Goal: Task Accomplishment & Management: Use online tool/utility

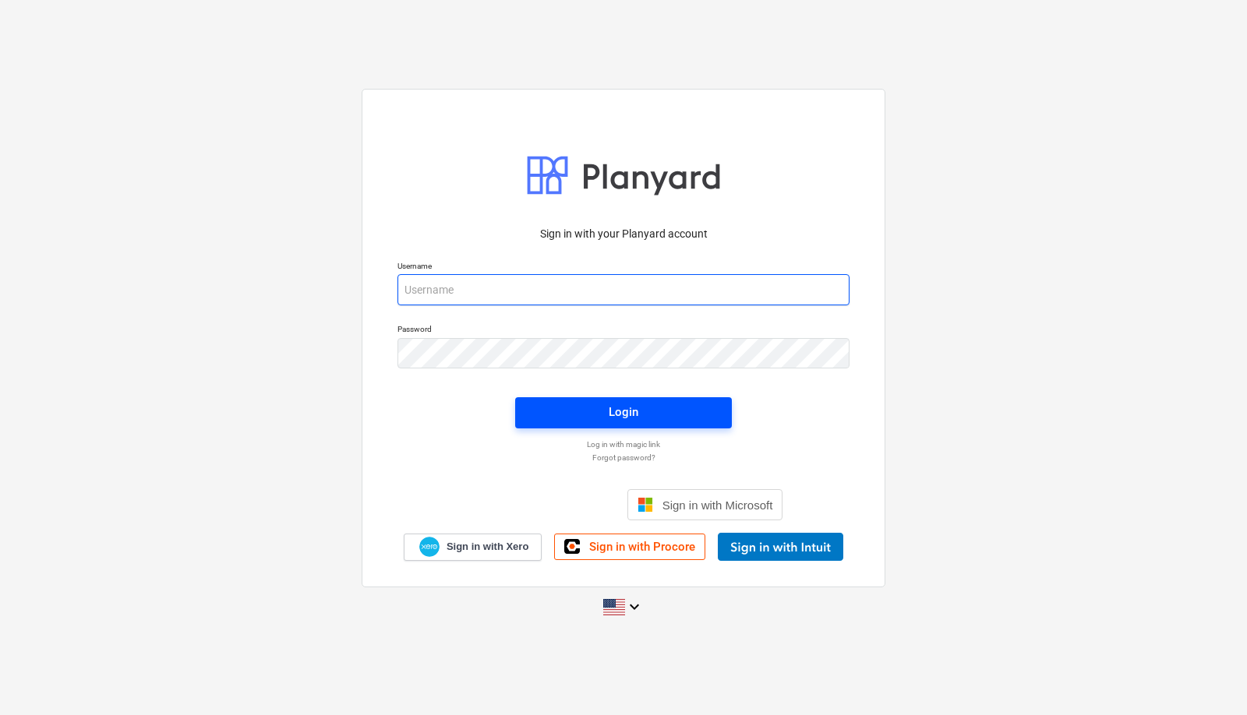
type input "[PERSON_NAME][EMAIL_ADDRESS][DOMAIN_NAME]"
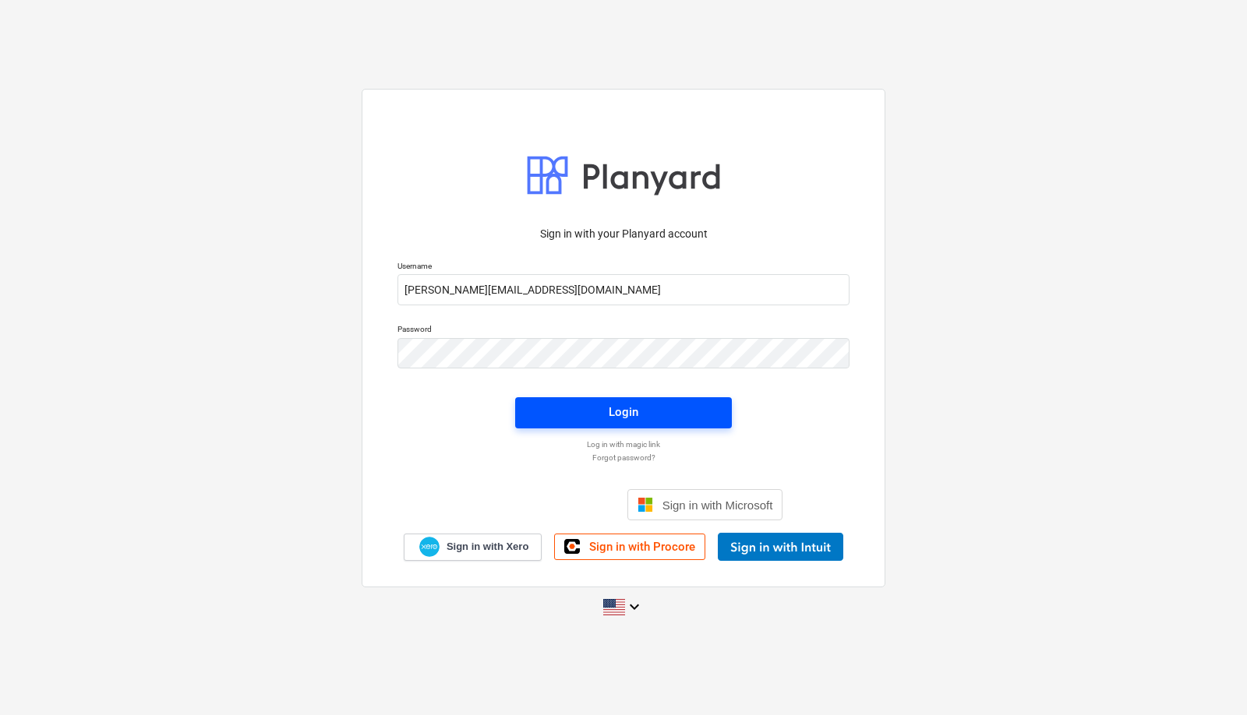
click at [623, 412] on div "Login" at bounding box center [624, 412] width 30 height 20
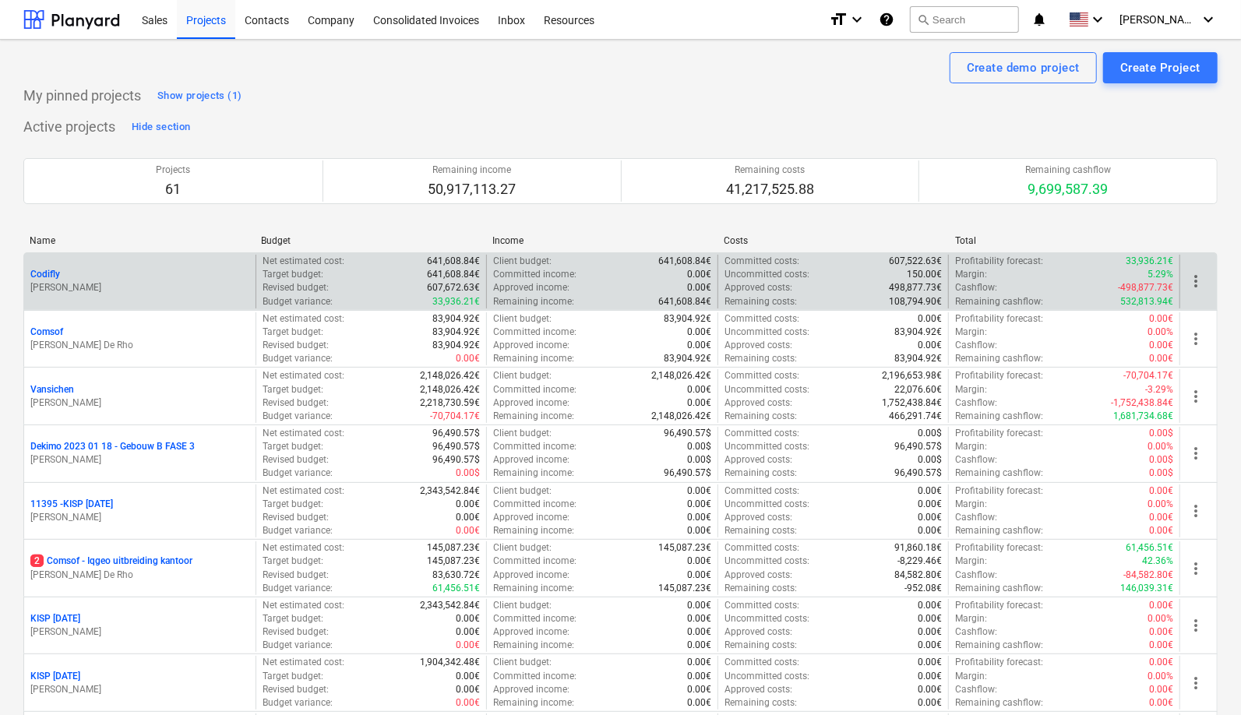
scroll to position [3337, 0]
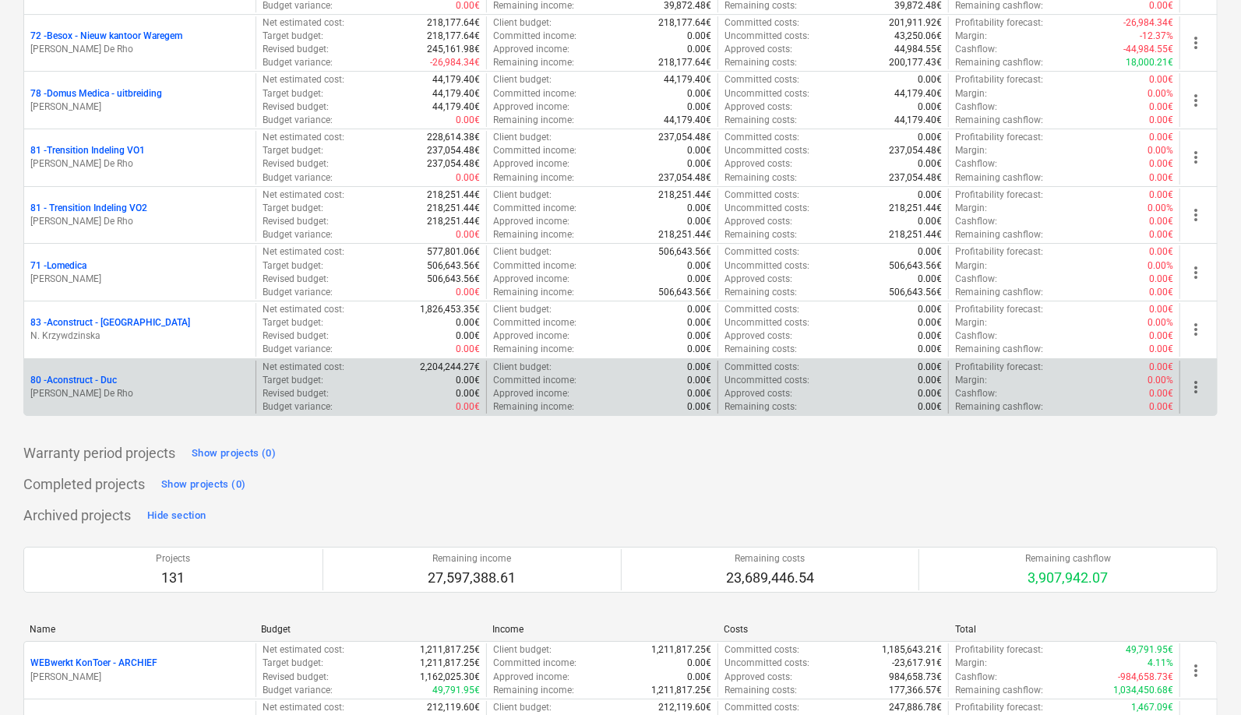
click at [65, 374] on p "80 - Aconstruct - Duc" at bounding box center [73, 380] width 86 height 13
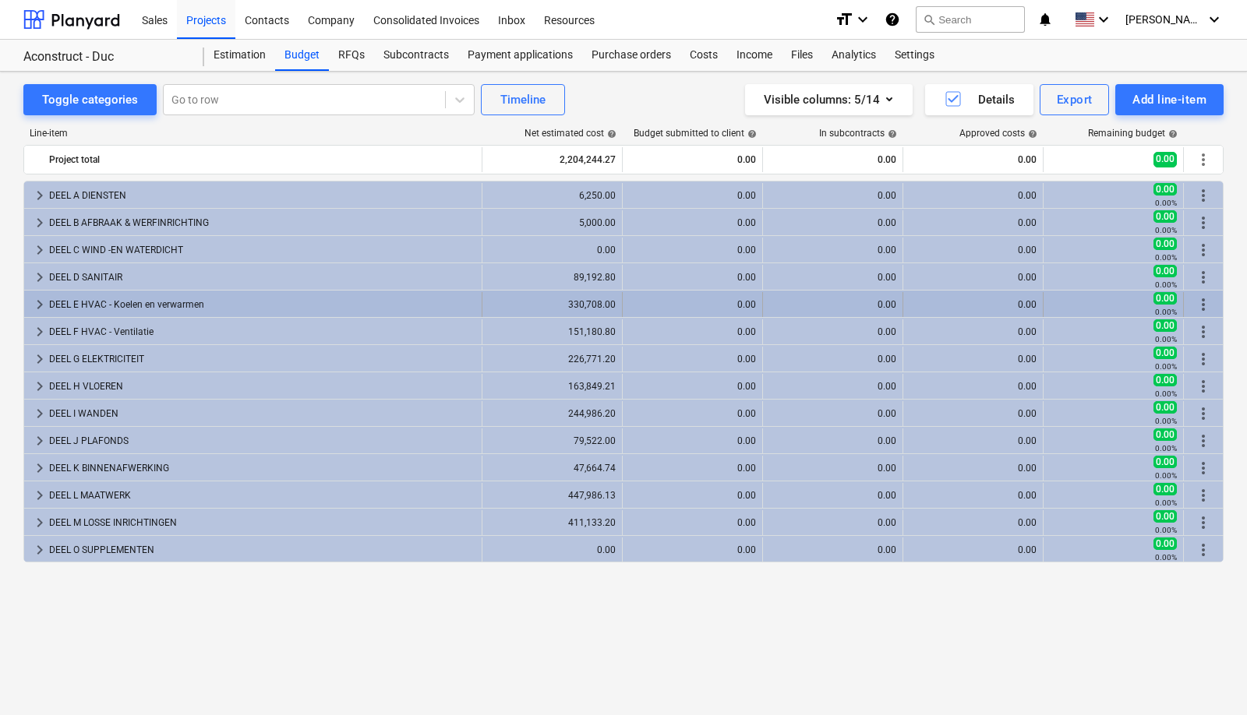
click at [101, 300] on div "DEEL E HVAC - Koelen en verwarmen" at bounding box center [262, 304] width 426 height 25
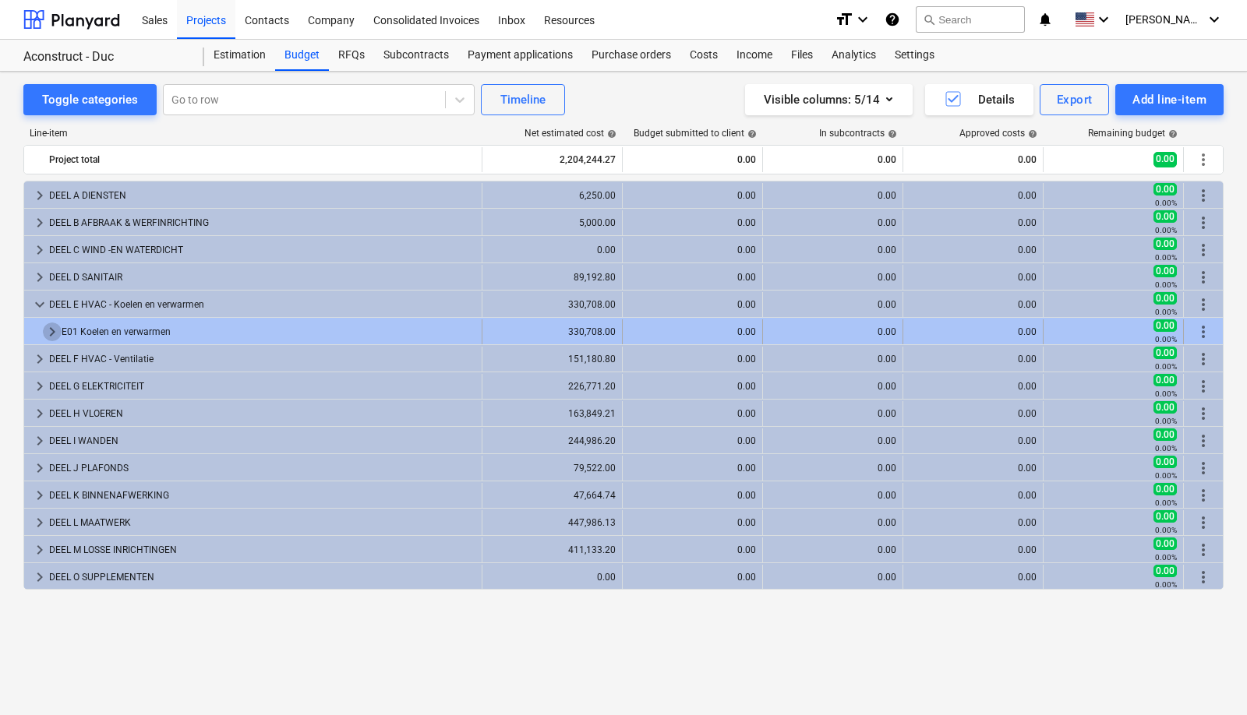
click at [51, 323] on span "keyboard_arrow_right" at bounding box center [52, 332] width 19 height 19
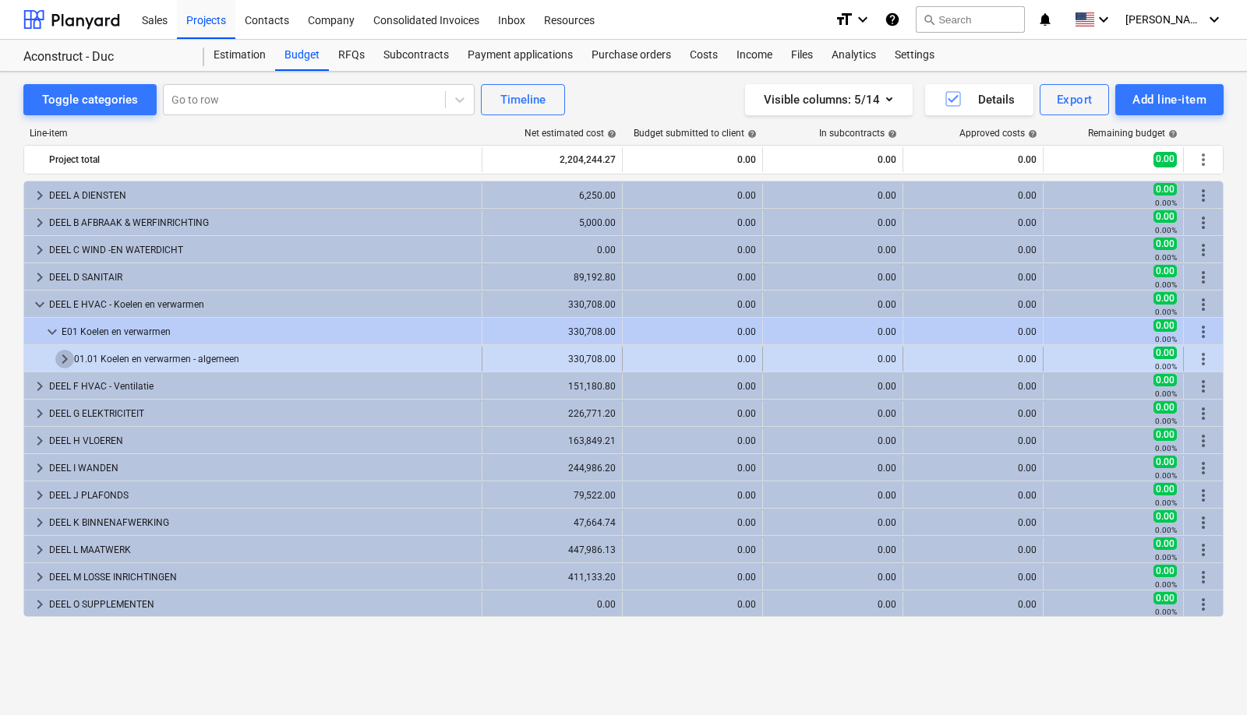
click at [63, 353] on span "keyboard_arrow_right" at bounding box center [64, 359] width 19 height 19
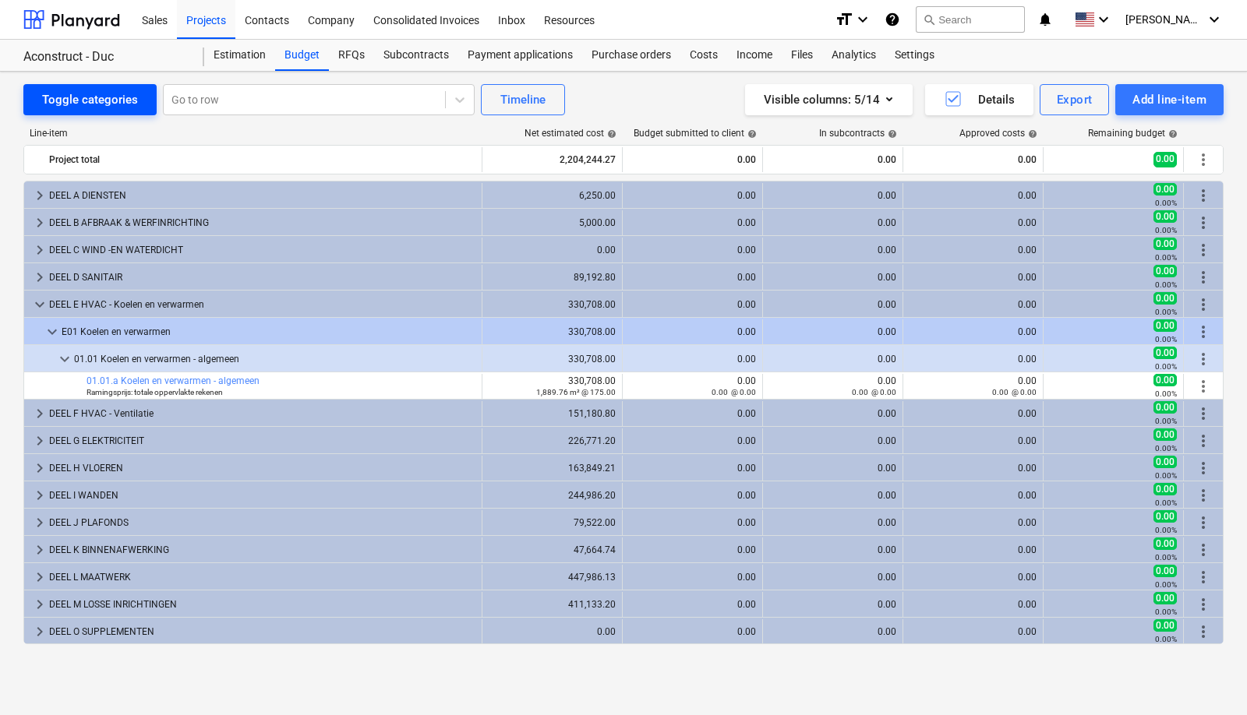
click at [80, 104] on div "Toggle categories" at bounding box center [90, 100] width 96 height 20
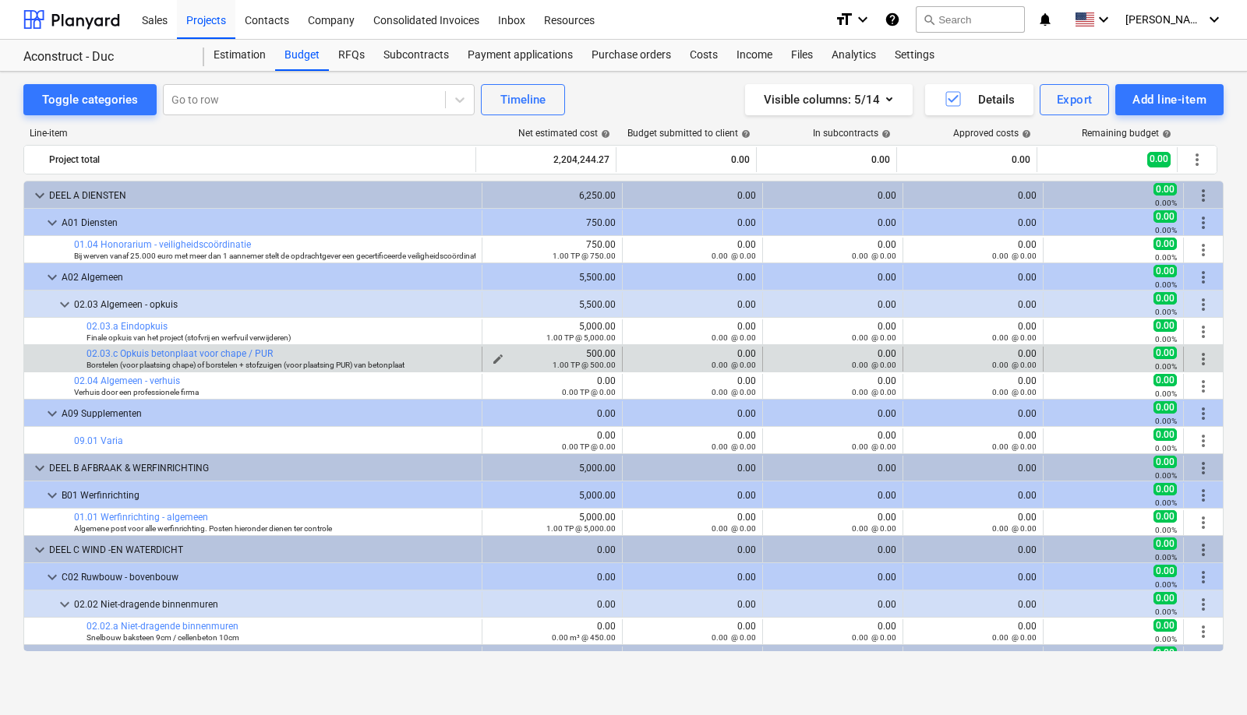
click at [492, 353] on span "edit" at bounding box center [498, 359] width 12 height 12
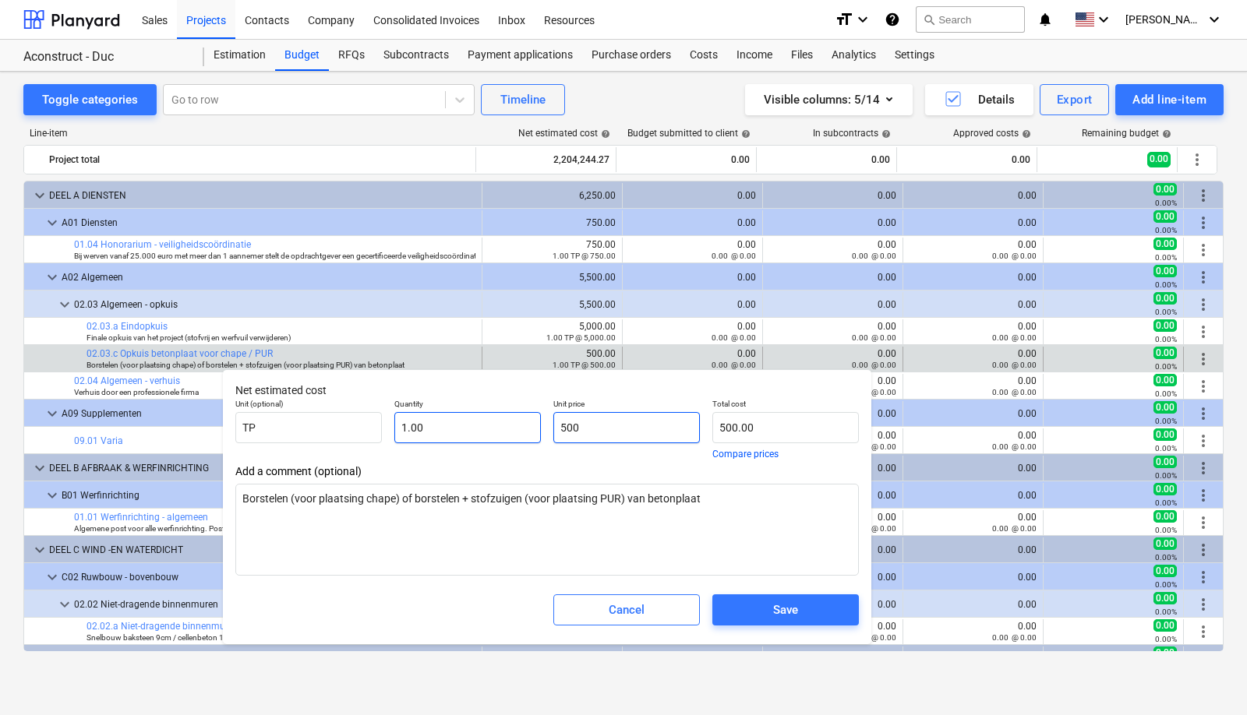
drag, startPoint x: 617, startPoint y: 430, endPoint x: 514, endPoint y: 421, distance: 103.3
click at [514, 421] on div "Unit (optional) TP Quantity 1.00 Unit price 500 Total cost 500.00 Compare prices" at bounding box center [547, 429] width 636 height 72
type input "2"
type textarea "x"
type input "2.00"
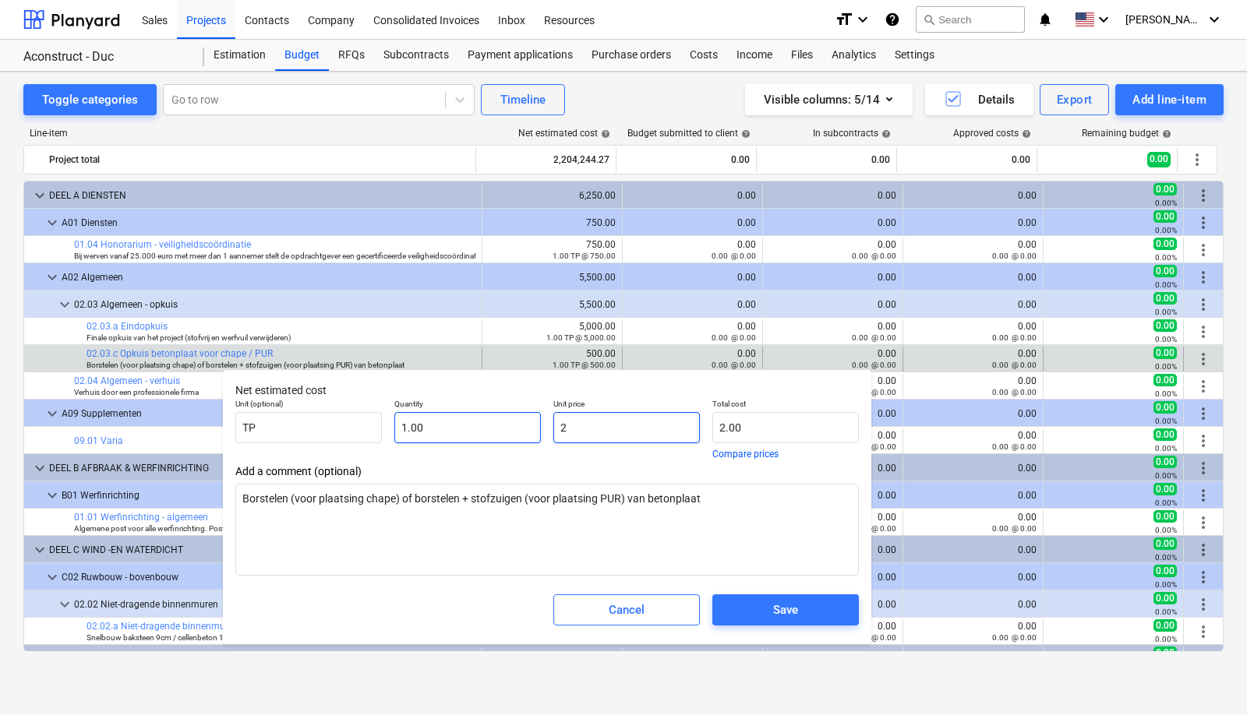
type input "20"
type textarea "x"
type input "20.00"
type input "200"
type textarea "x"
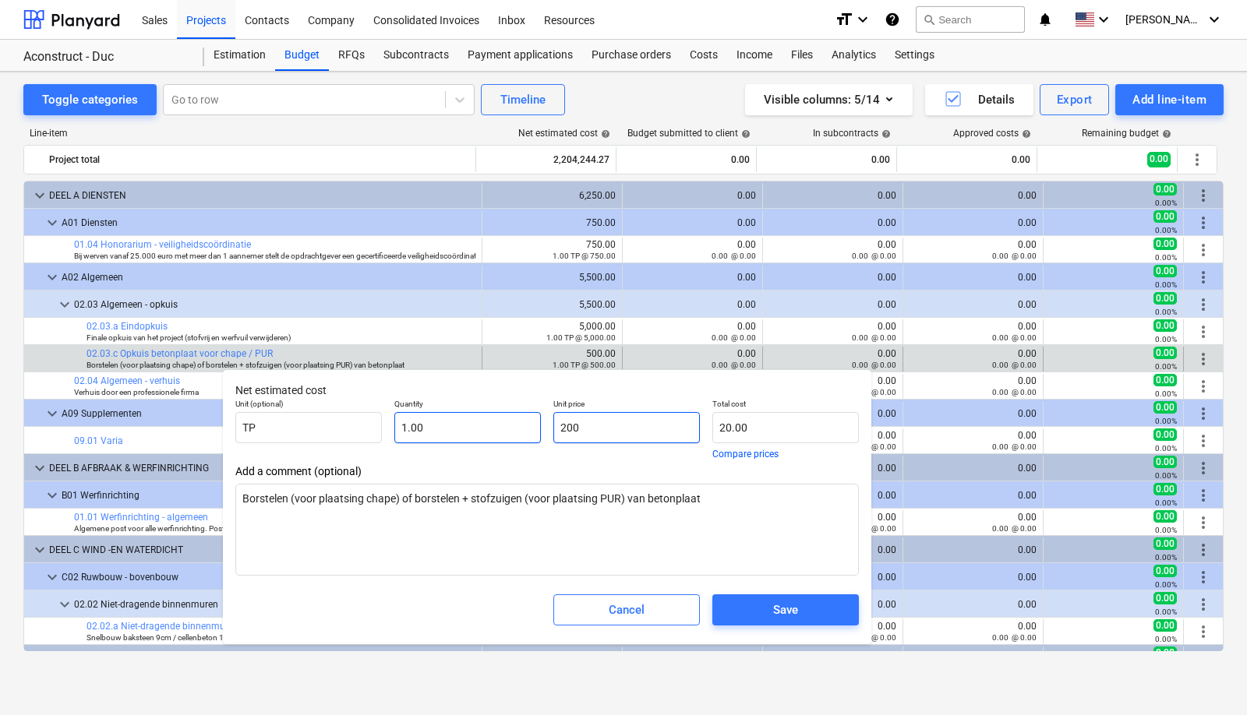
type input "200.00"
type input "2000"
type textarea "x"
type input "2,000.00"
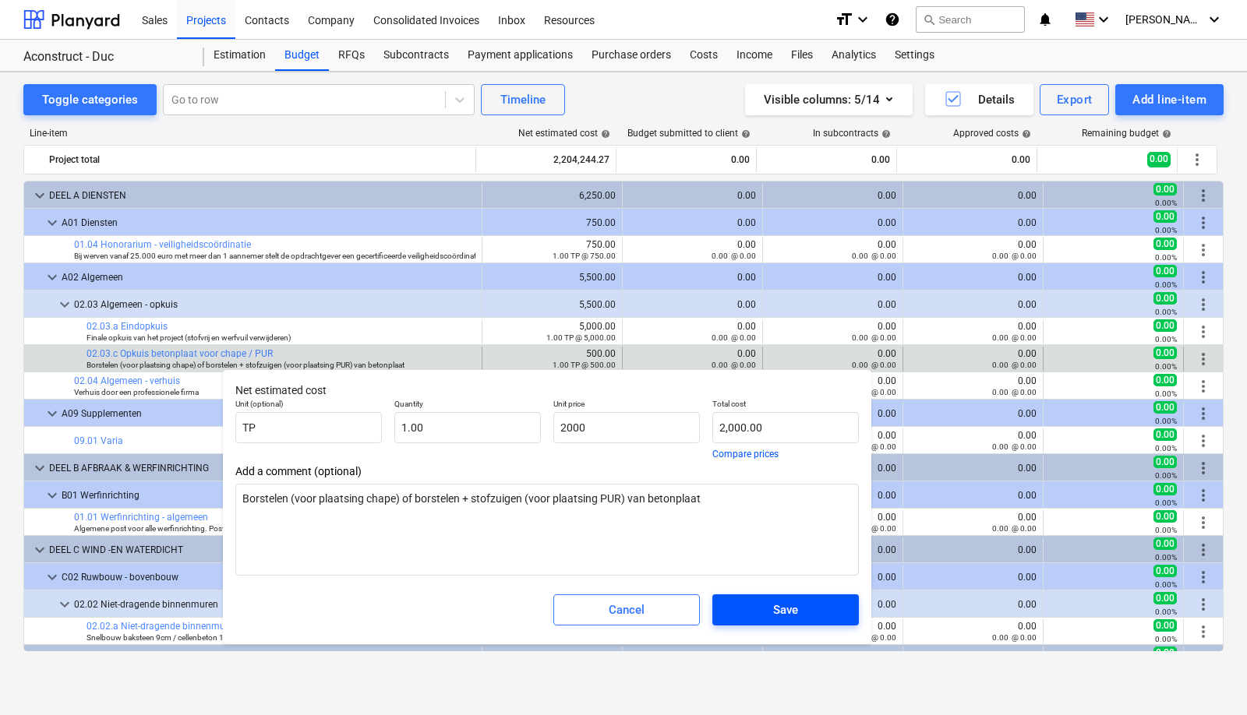
type input "2,000.00"
click at [792, 605] on div "Save" at bounding box center [785, 610] width 25 height 20
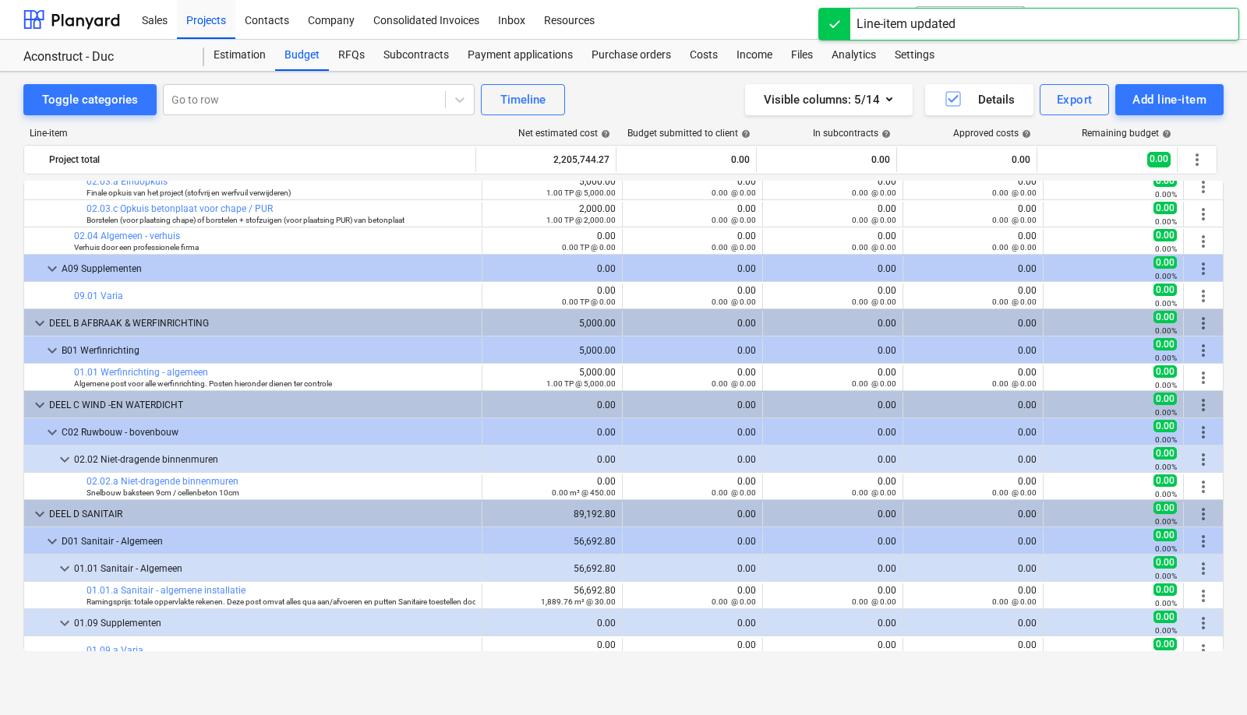
scroll to position [146, 0]
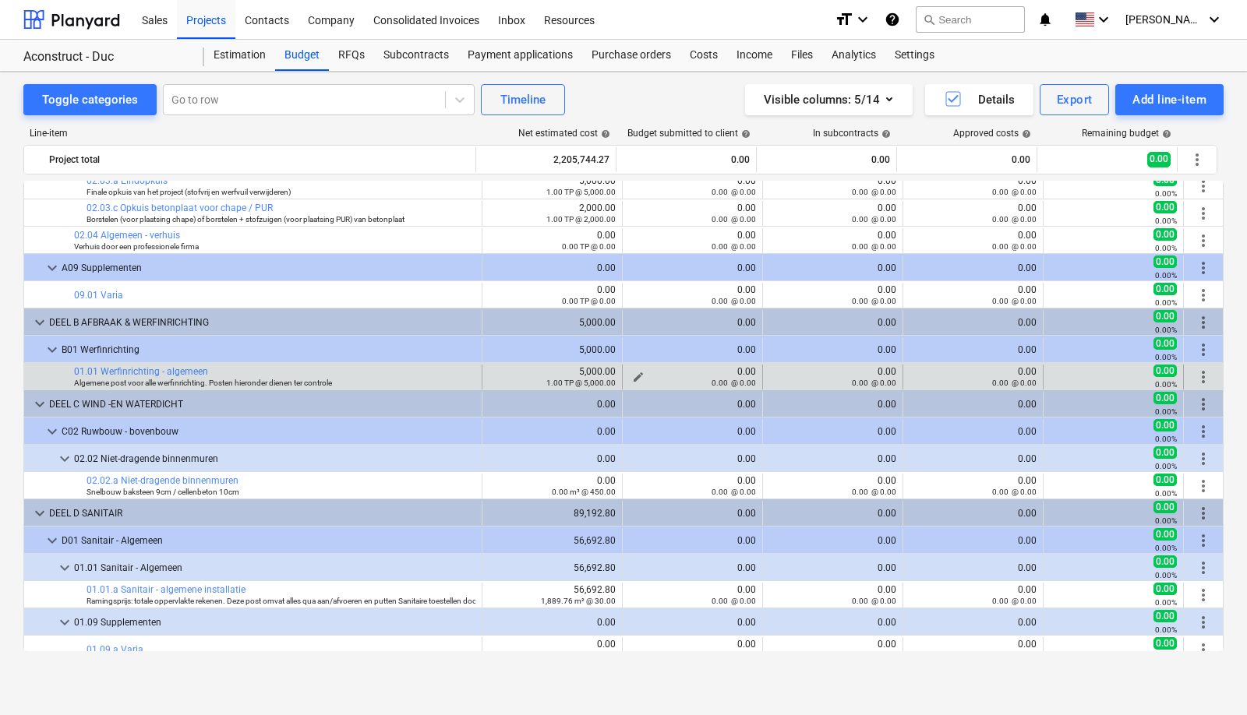
click at [632, 374] on span "edit" at bounding box center [638, 377] width 12 height 12
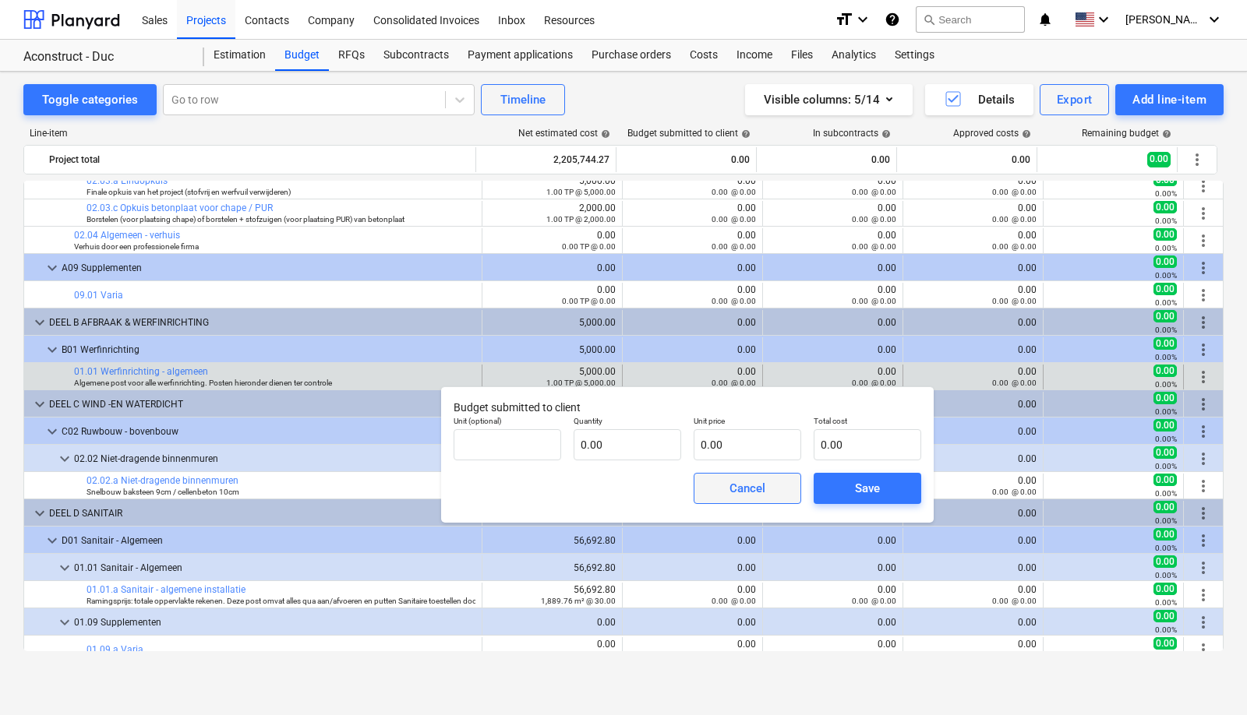
click at [739, 493] on div "Cancel" at bounding box center [747, 488] width 36 height 20
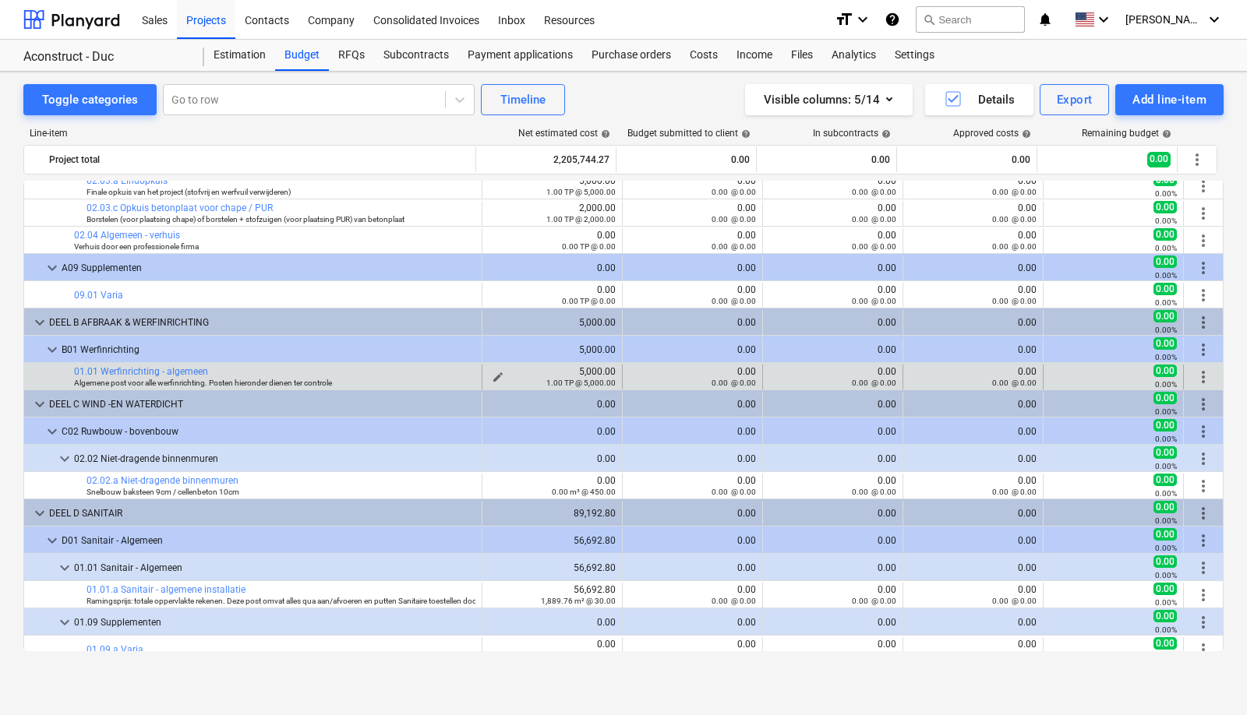
click at [492, 371] on span "edit" at bounding box center [498, 377] width 12 height 12
type textarea "x"
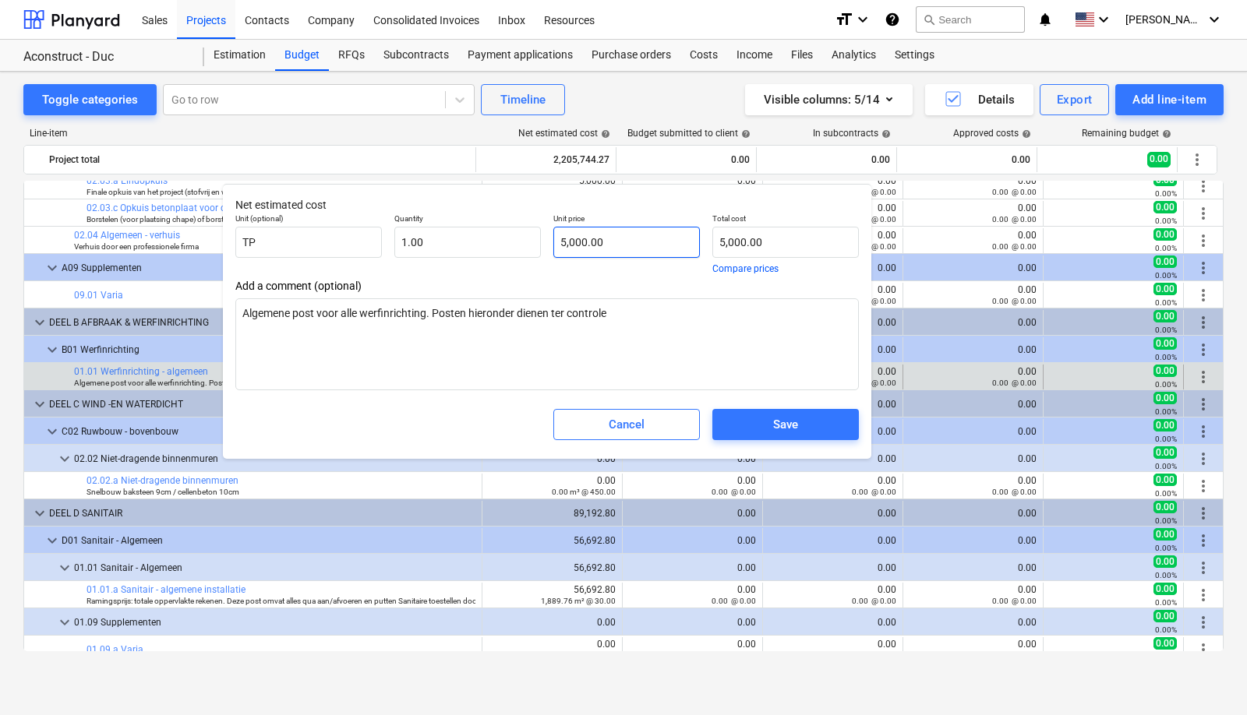
type input "5000"
click at [612, 242] on input "5000" at bounding box center [626, 242] width 146 height 31
type textarea "x"
type input "500"
type input "500.00"
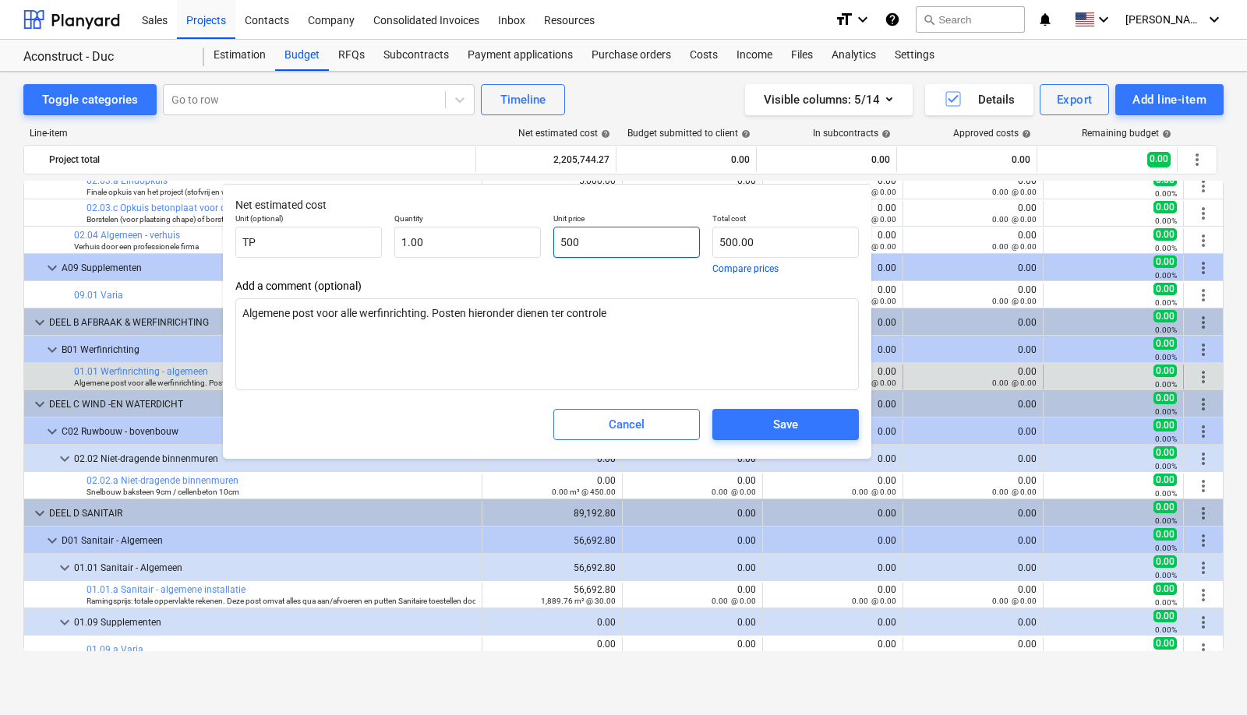
type textarea "x"
type input "50"
type input "50.00"
type textarea "x"
type input "5"
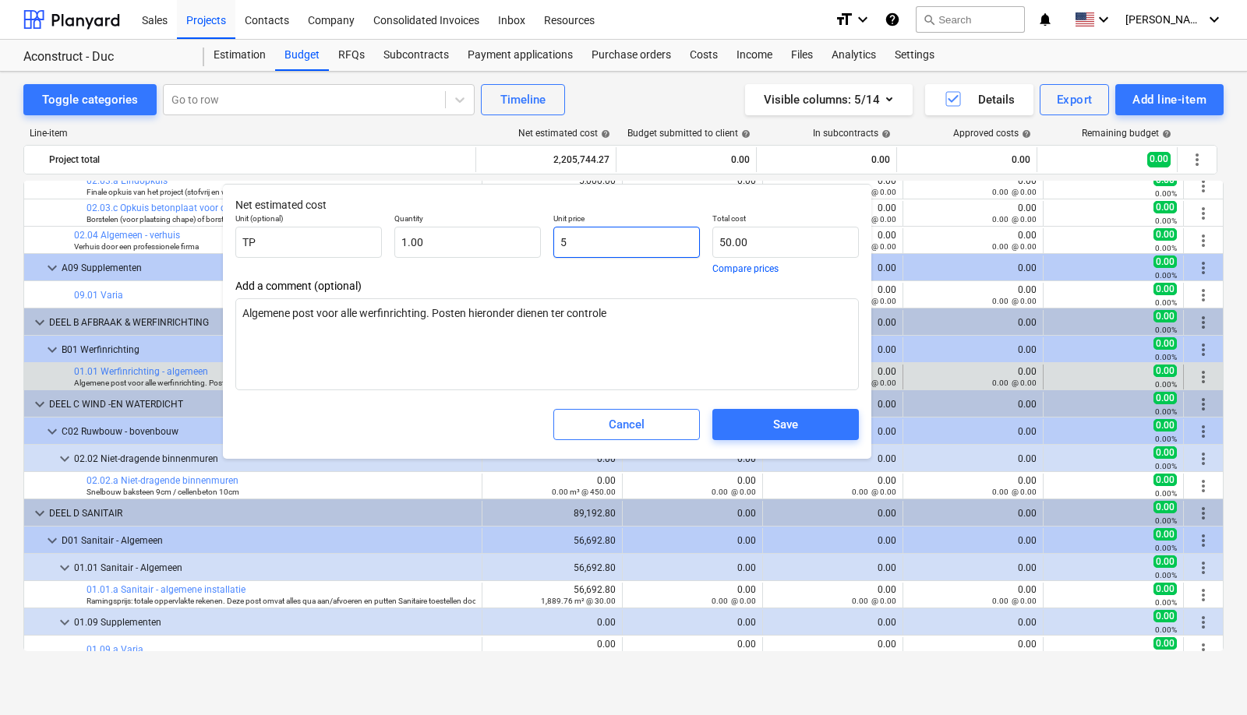
type input "5.00"
type textarea "x"
type input "0.00"
type textarea "x"
type input "é"
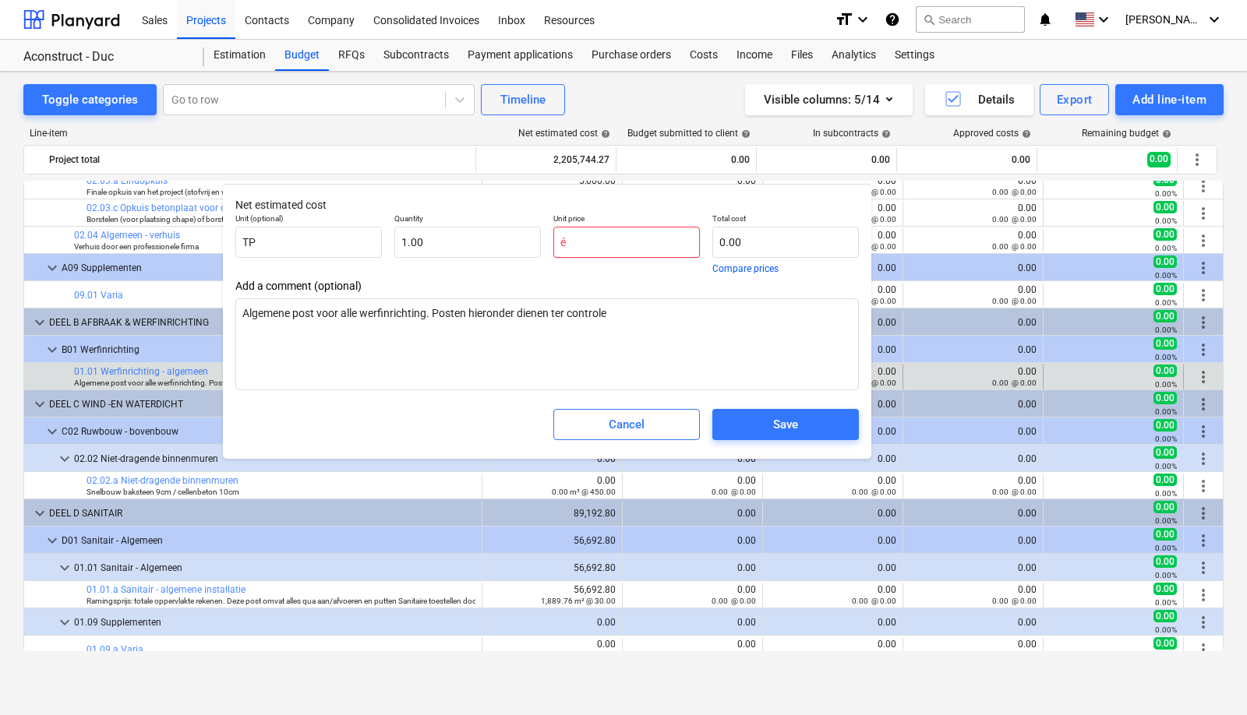
type textarea "x"
type input "é("
type textarea "x"
type input "é"
type textarea "x"
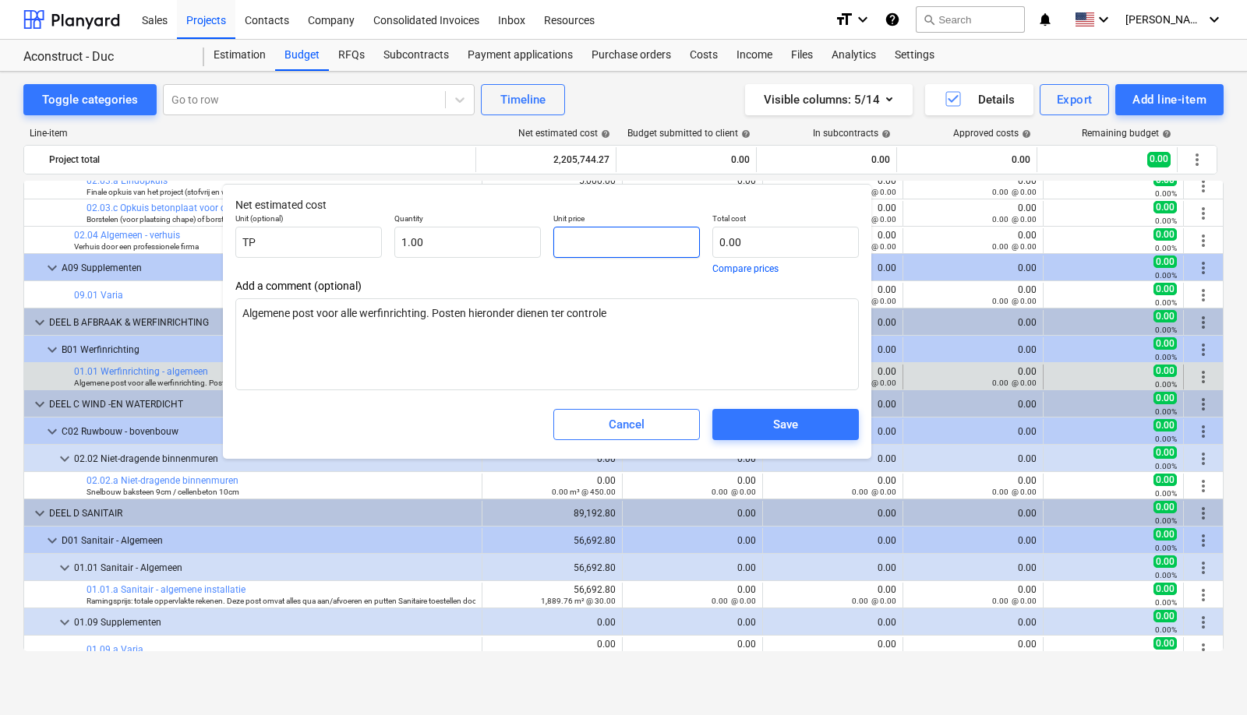
type textarea "x"
type input "é"
type textarea "x"
type input "é("
type textarea "x"
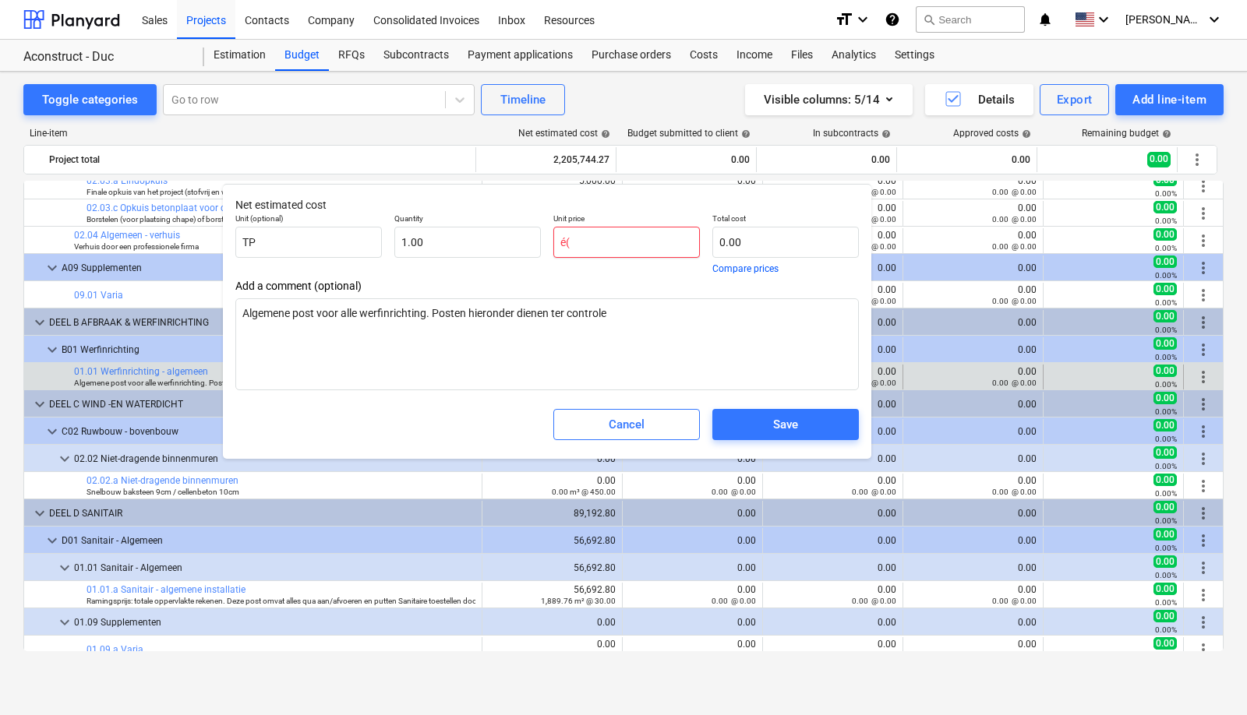
type input "é"
type textarea "x"
type input "2"
type input "2.00"
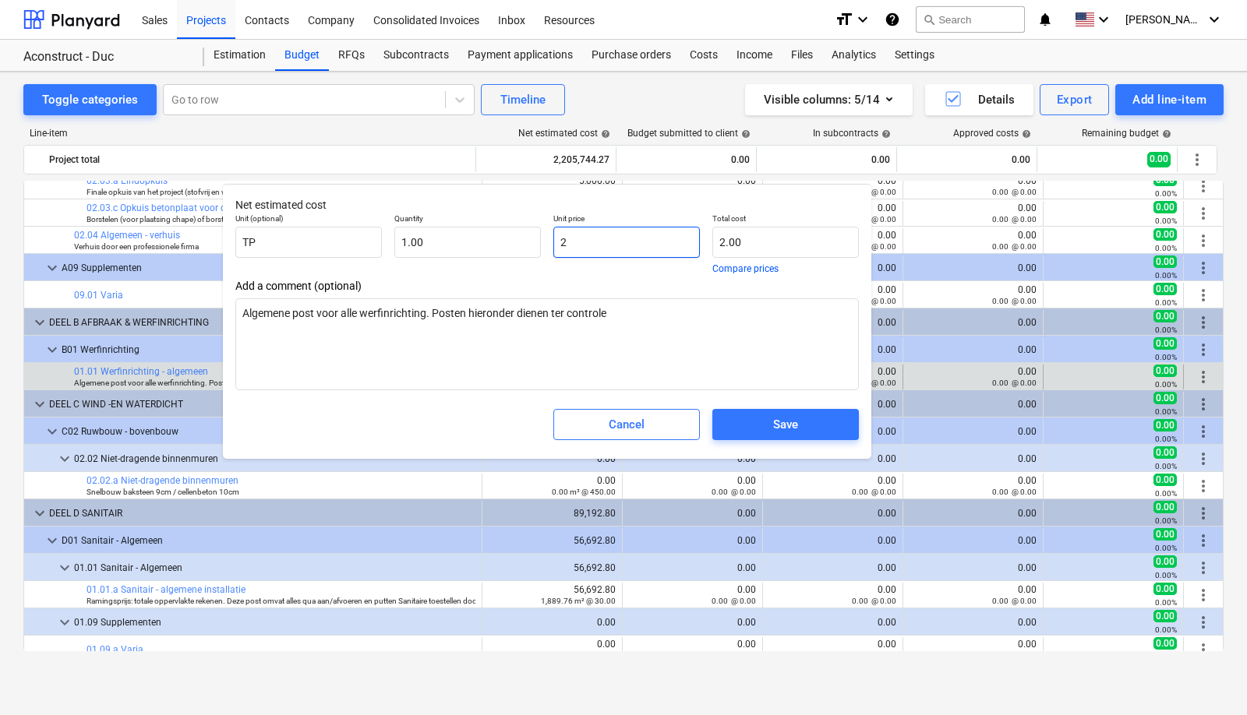
type textarea "x"
type input "25"
type input "25.00"
type textarea "x"
type input "250"
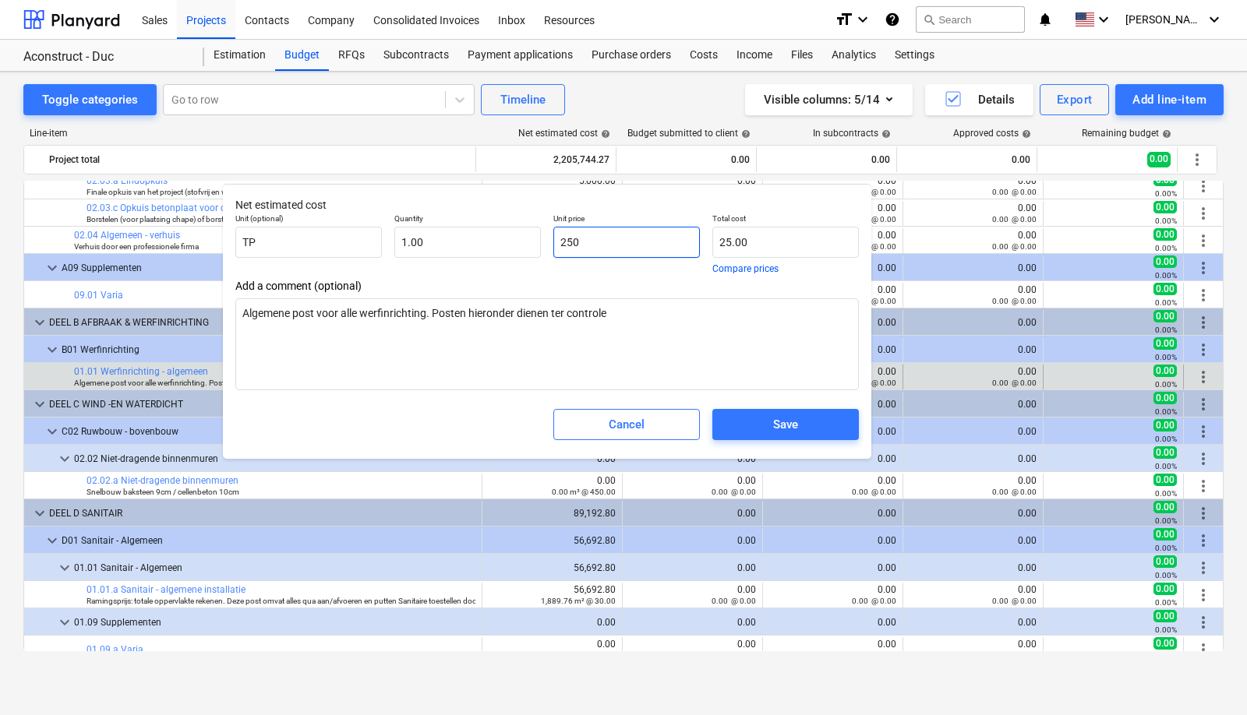
type input "250.00"
type textarea "x"
type input "2500"
type input "2,500.00"
type textarea "x"
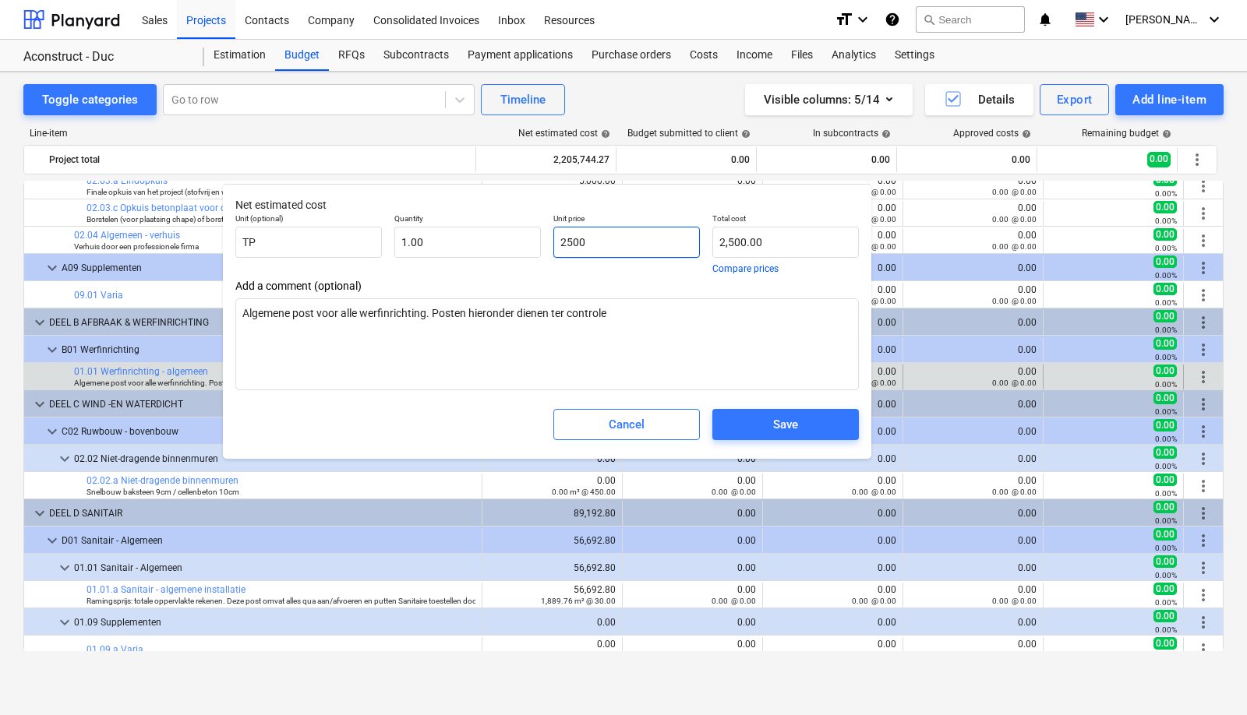
type input "25000"
type input "25,000.00"
type input "25000"
type textarea "x"
type input "25,000.00"
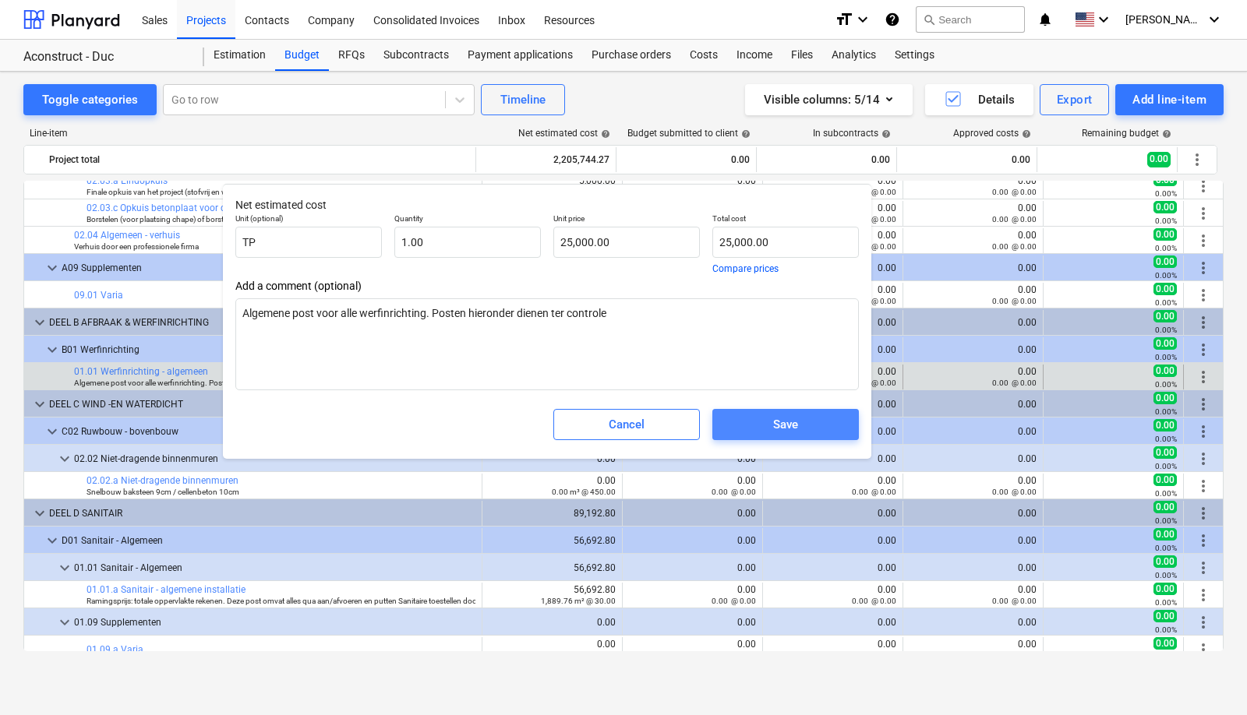
click at [800, 427] on span "Save" at bounding box center [785, 425] width 109 height 20
type textarea "x"
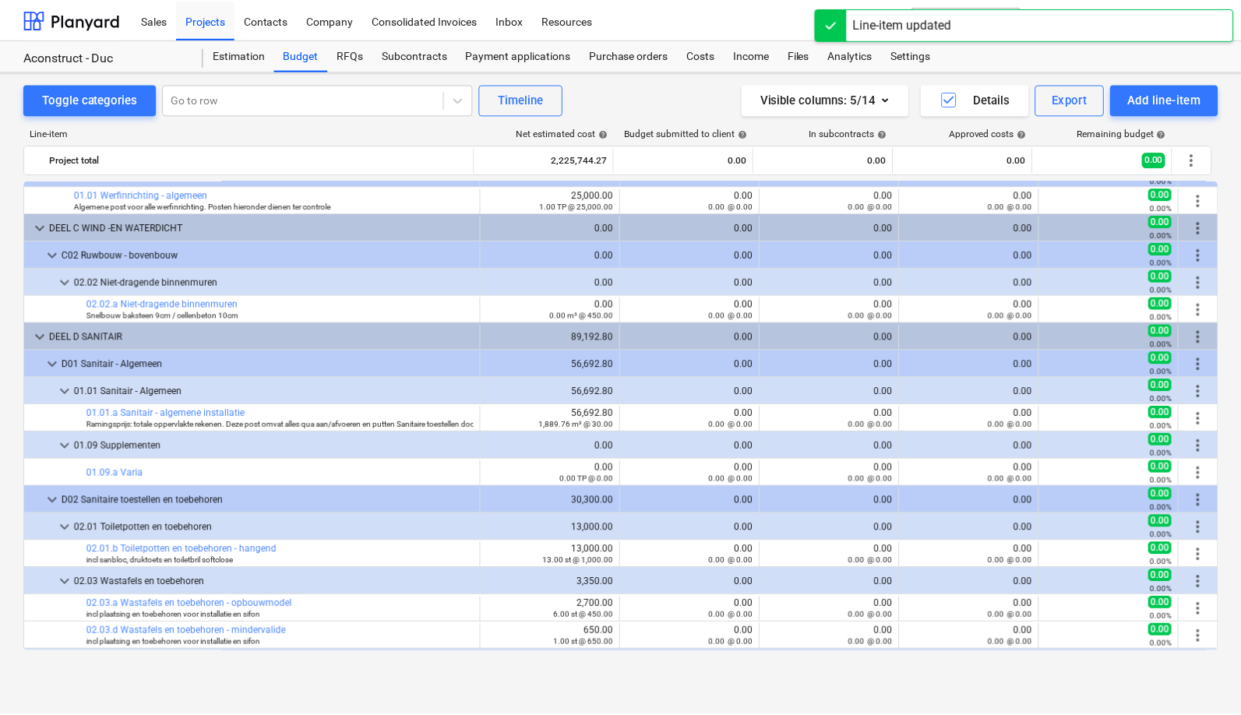
scroll to position [324, 0]
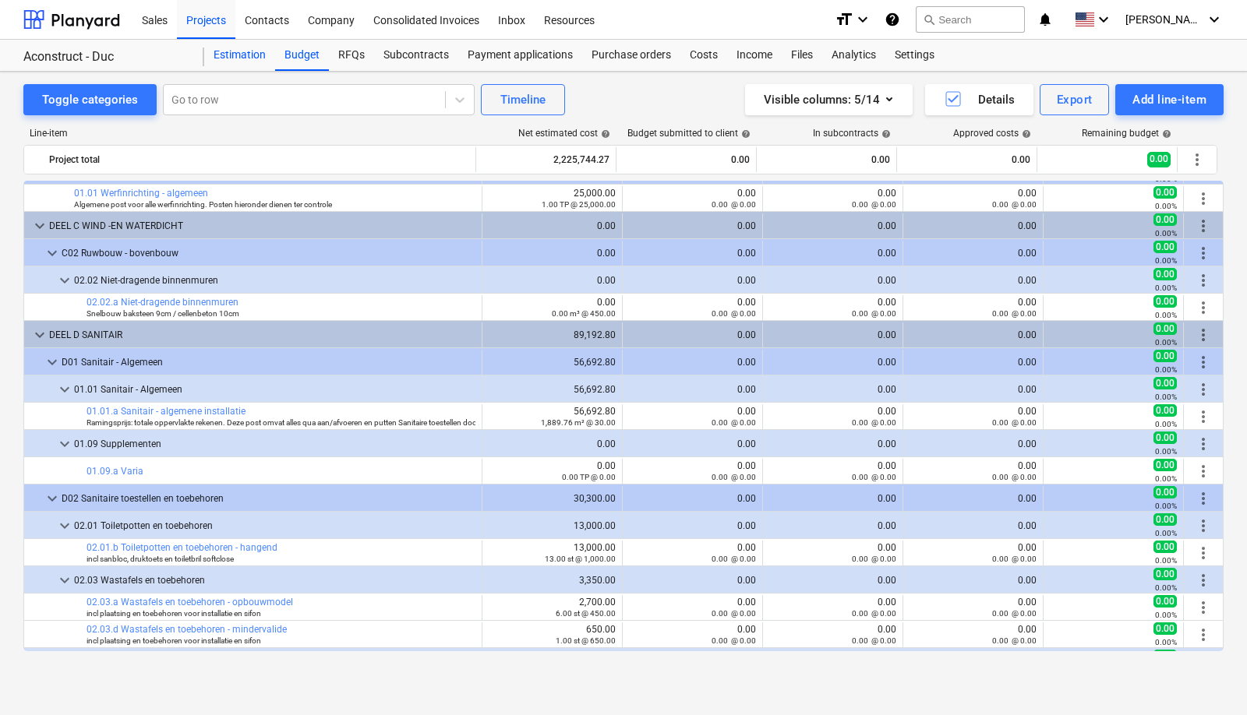
click at [242, 53] on div "Estimation" at bounding box center [239, 55] width 71 height 31
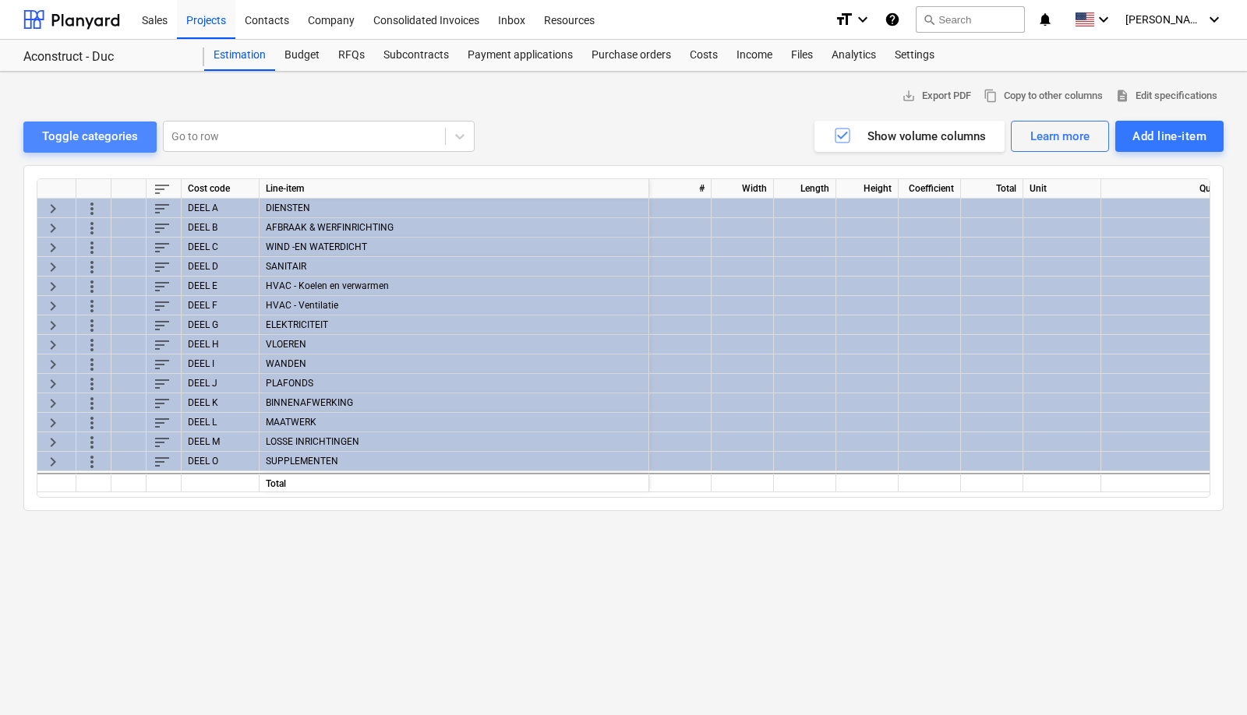
click at [76, 145] on div "Toggle categories" at bounding box center [90, 136] width 96 height 20
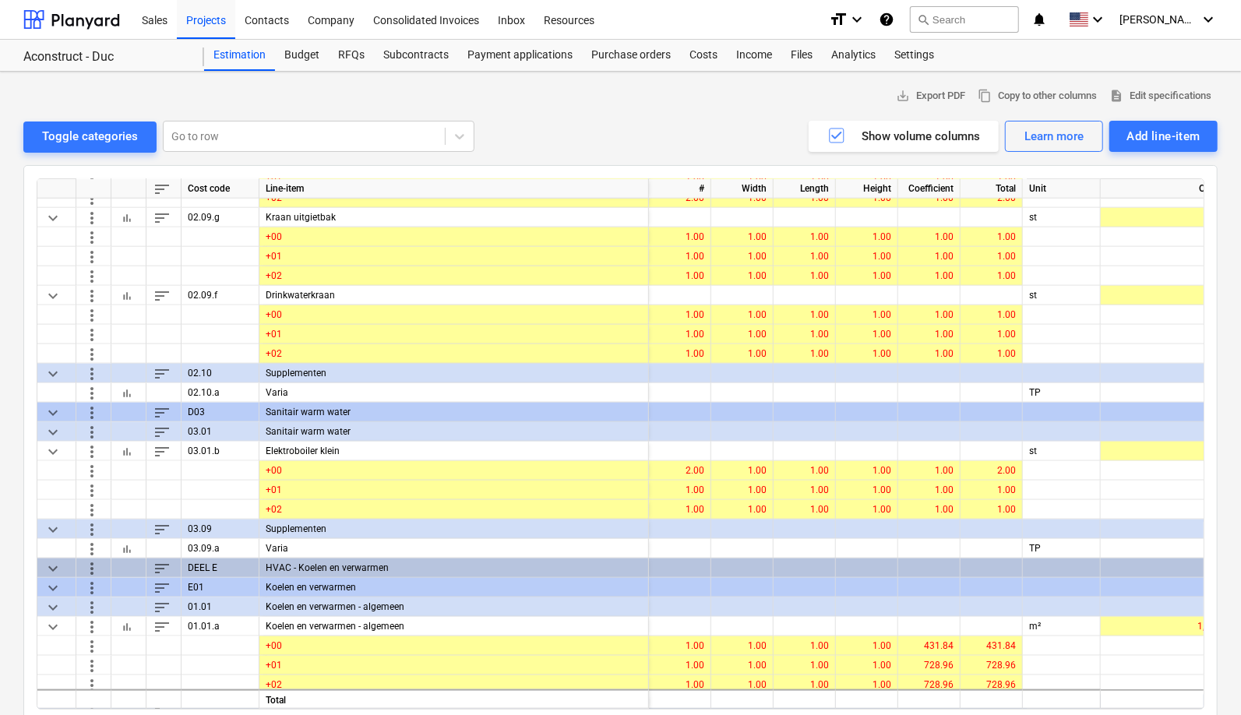
scroll to position [1034, 0]
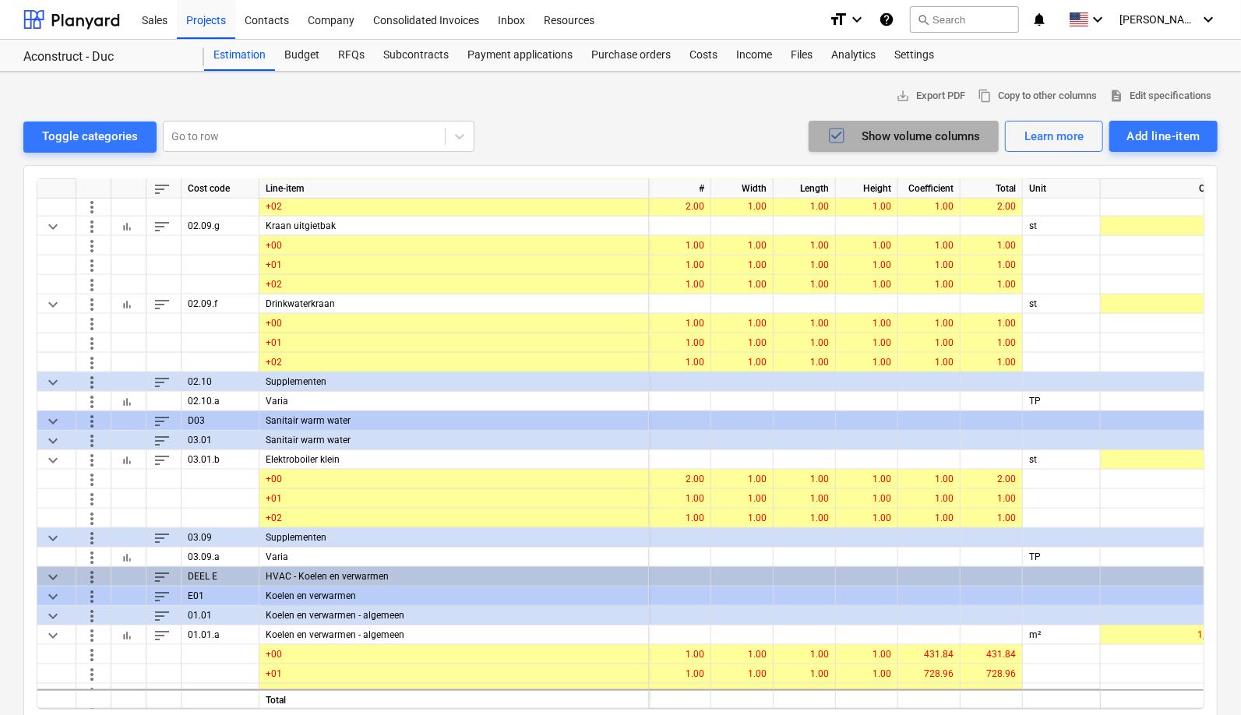
click at [835, 137] on icon "button" at bounding box center [837, 135] width 19 height 19
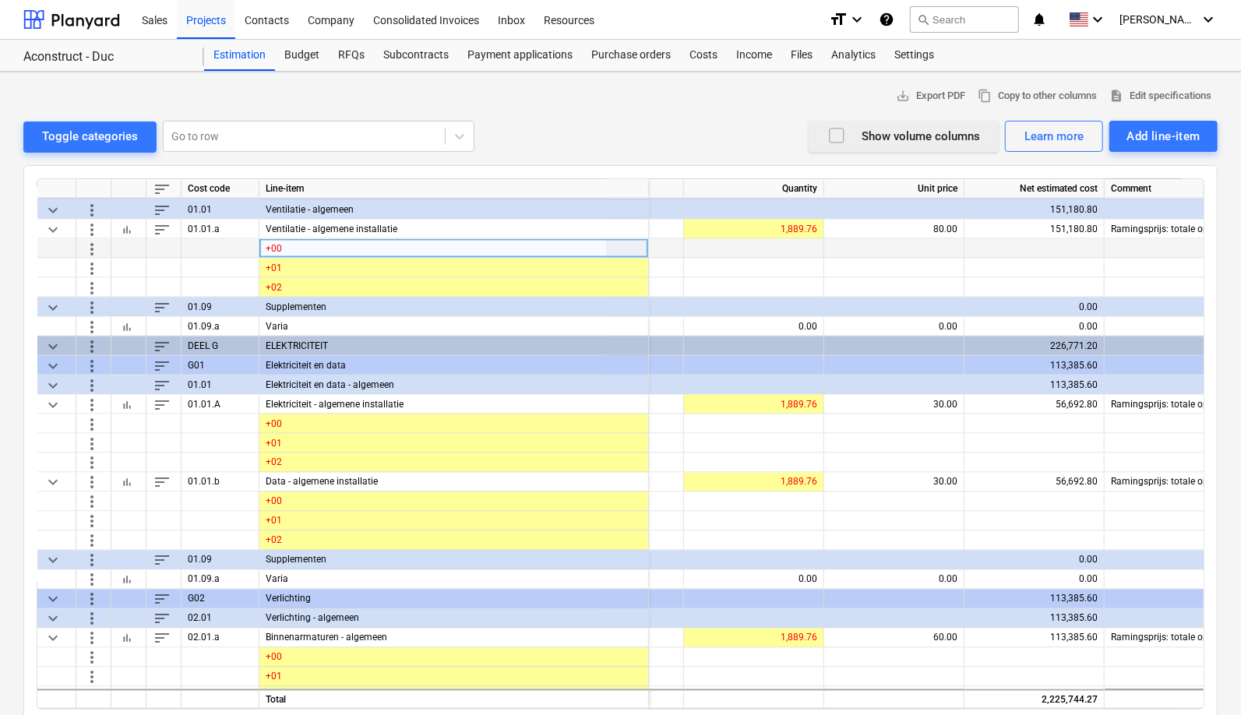
scroll to position [1582, 43]
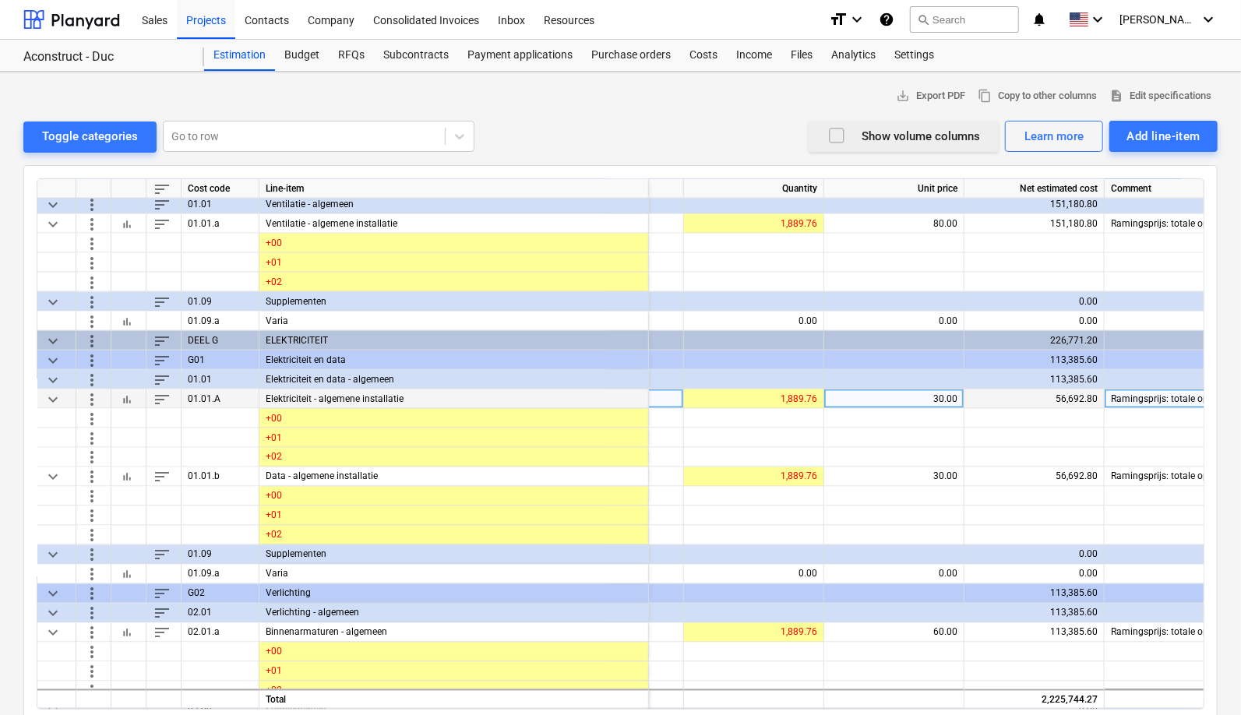
click at [944, 399] on div "30.00" at bounding box center [894, 399] width 127 height 19
type input "40"
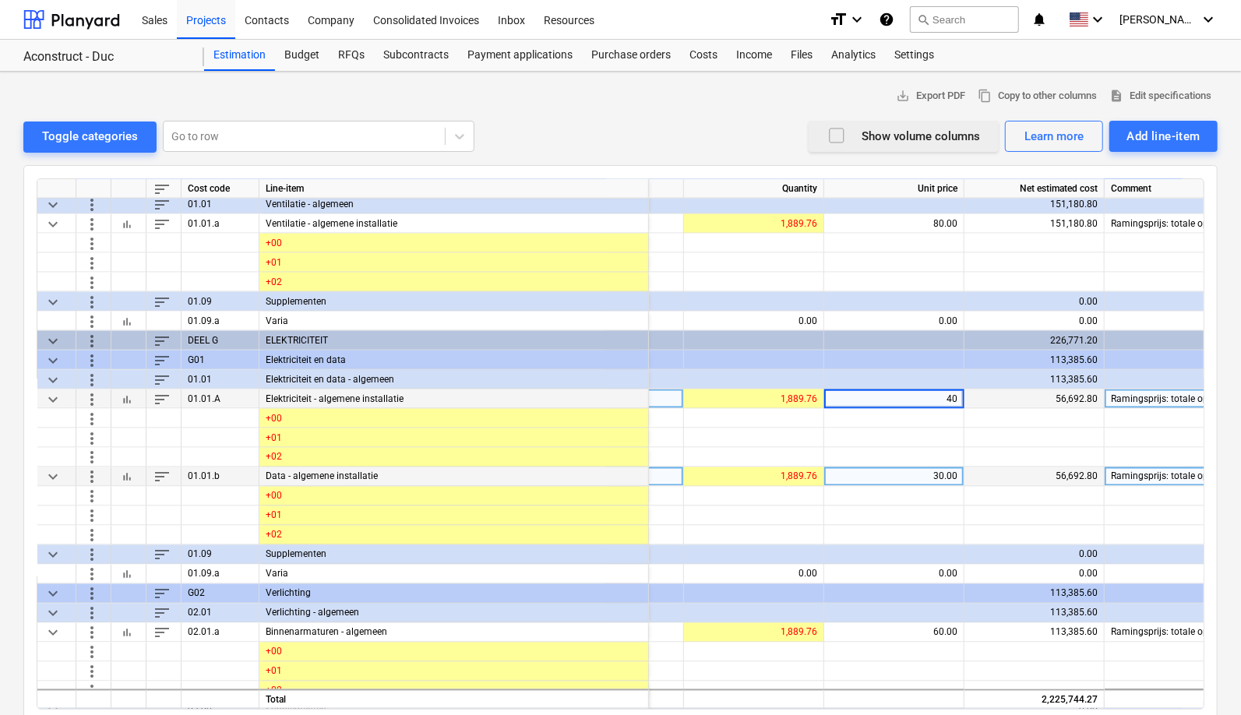
click at [941, 473] on div "30.00" at bounding box center [894, 477] width 127 height 19
type input "40"
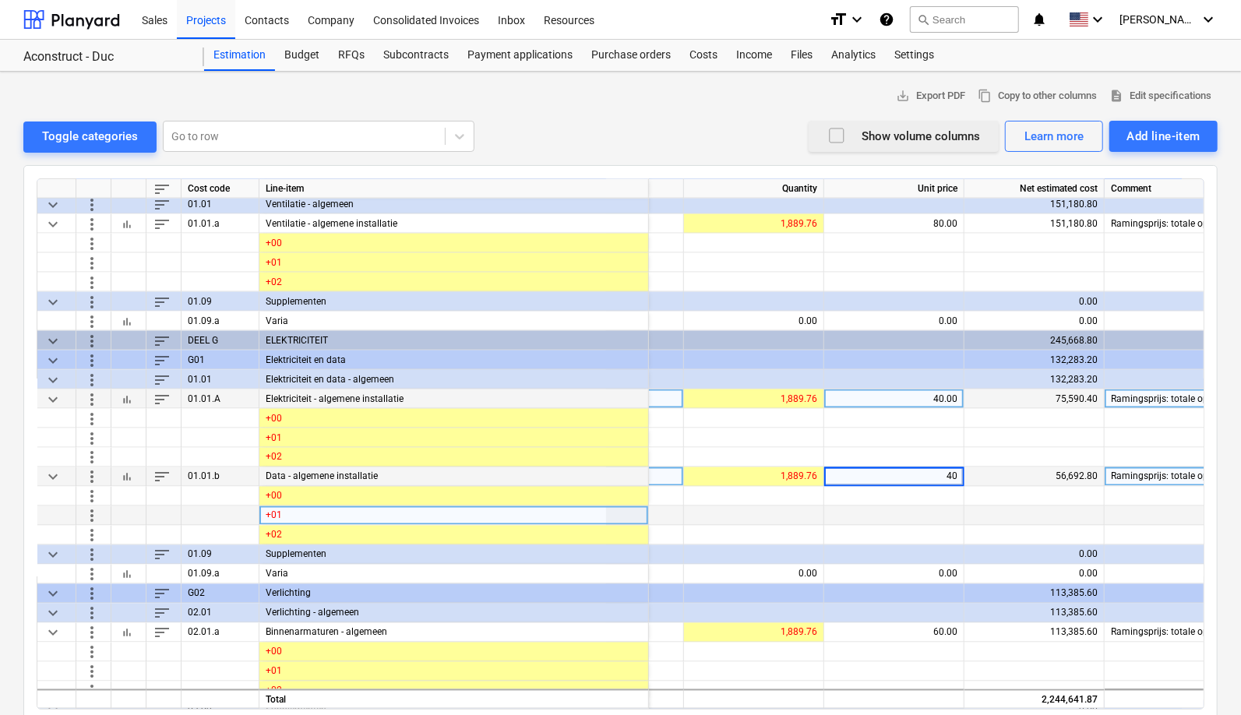
click at [914, 521] on div at bounding box center [894, 515] width 140 height 19
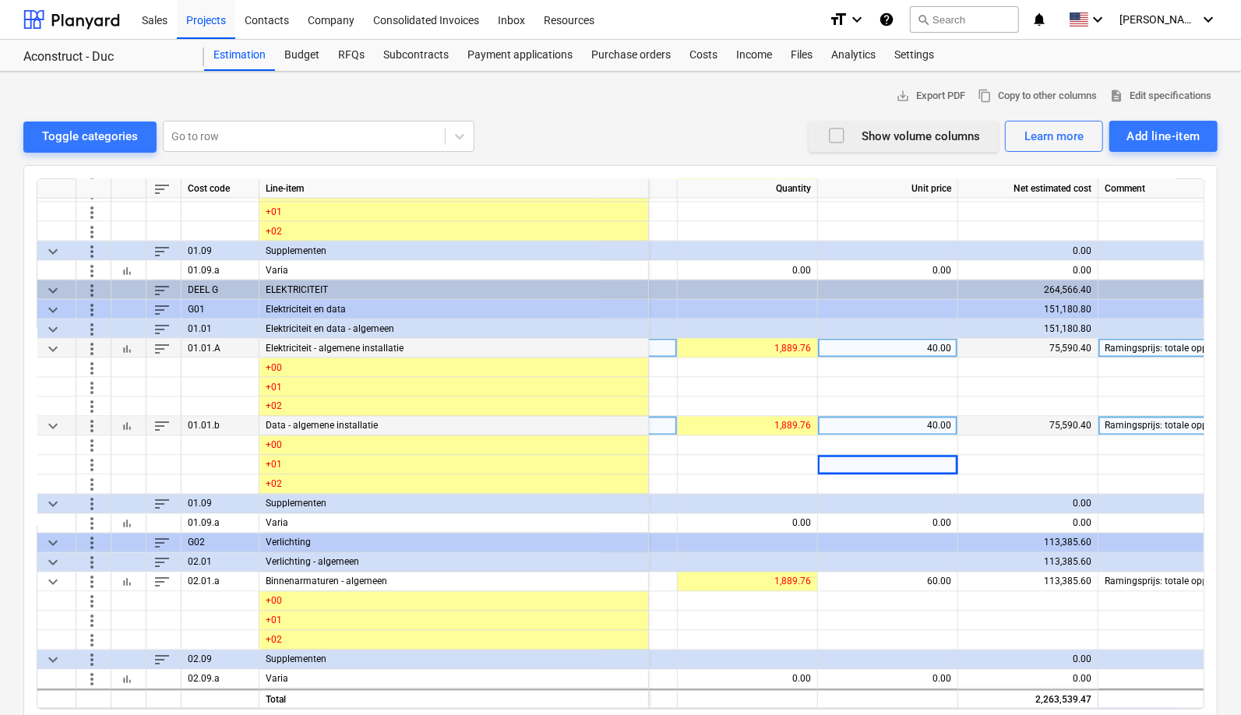
scroll to position [1625, 51]
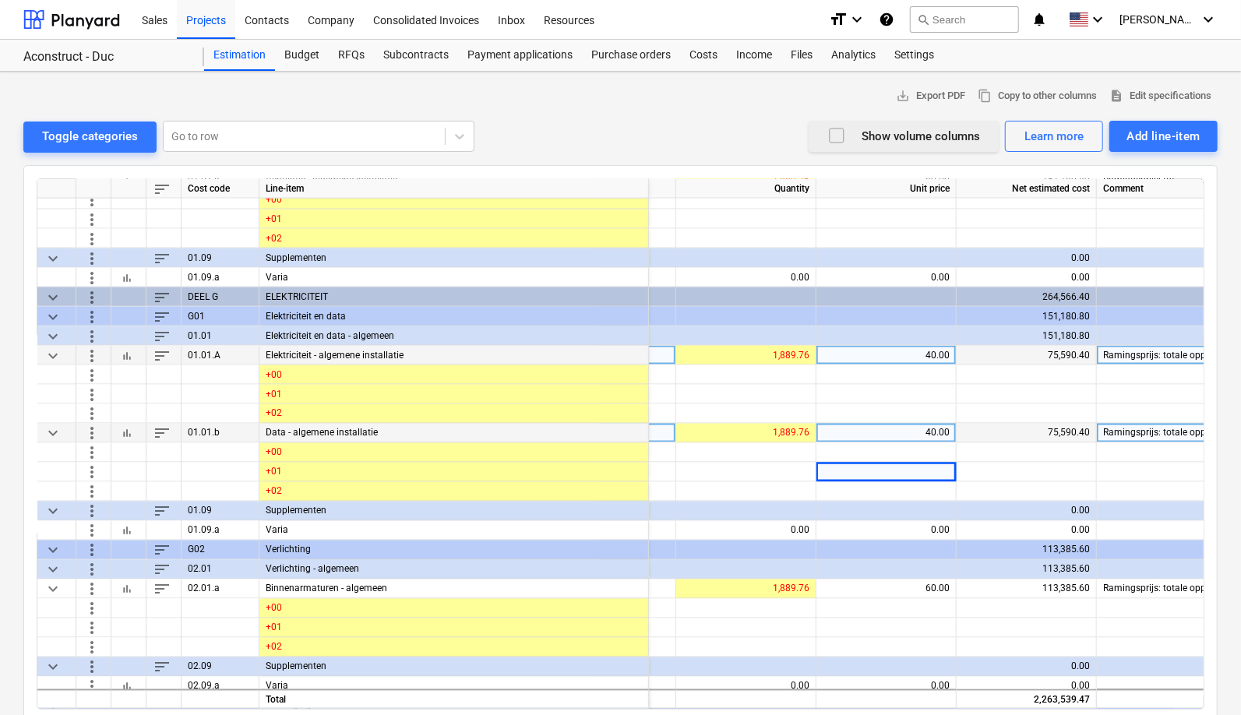
click at [939, 348] on div "40.00" at bounding box center [886, 355] width 127 height 19
type input "30"
click at [936, 426] on div "40.00" at bounding box center [886, 433] width 127 height 19
type input "30"
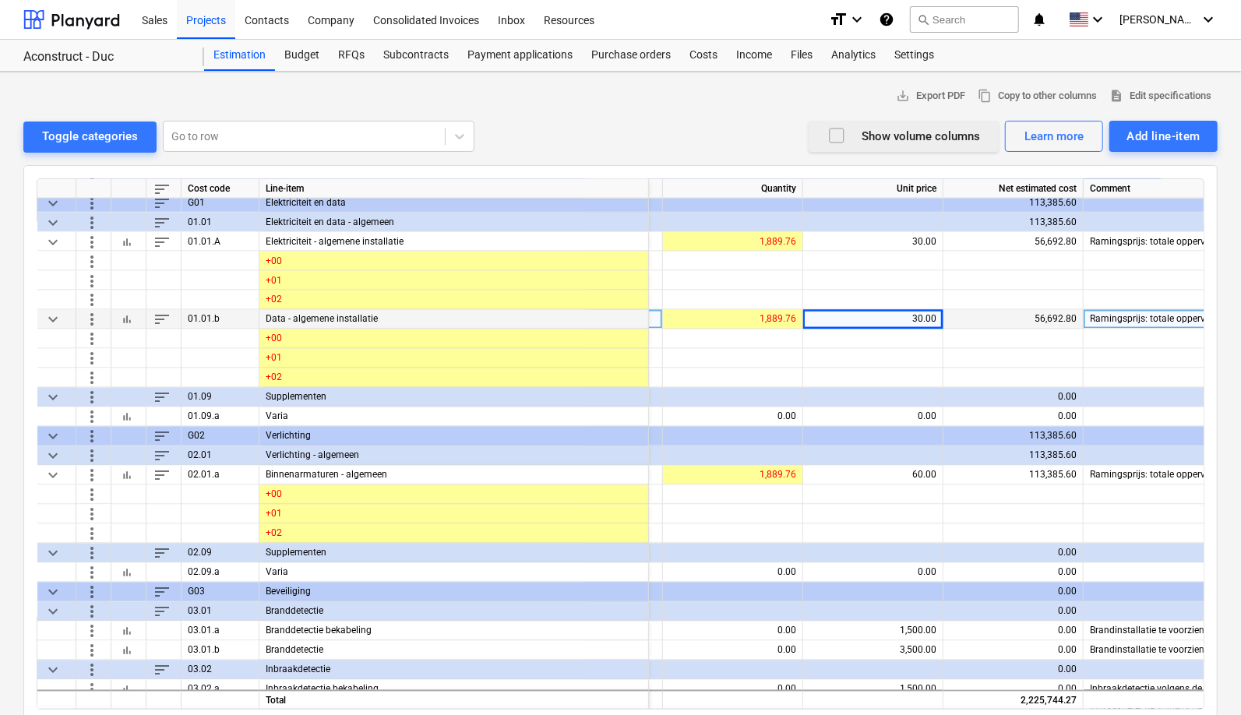
scroll to position [1647, 64]
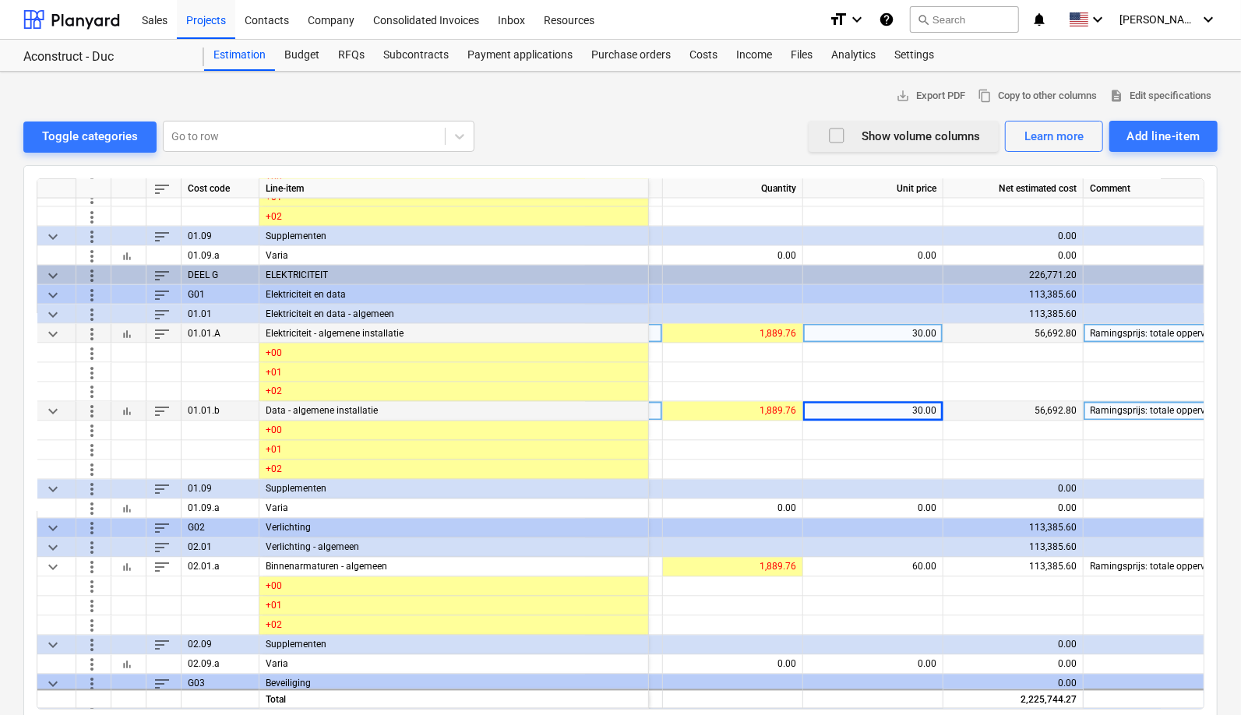
click at [921, 330] on div "30.00" at bounding box center [873, 333] width 127 height 19
type input "35"
click at [922, 412] on div "30.00" at bounding box center [873, 411] width 127 height 19
type input "35"
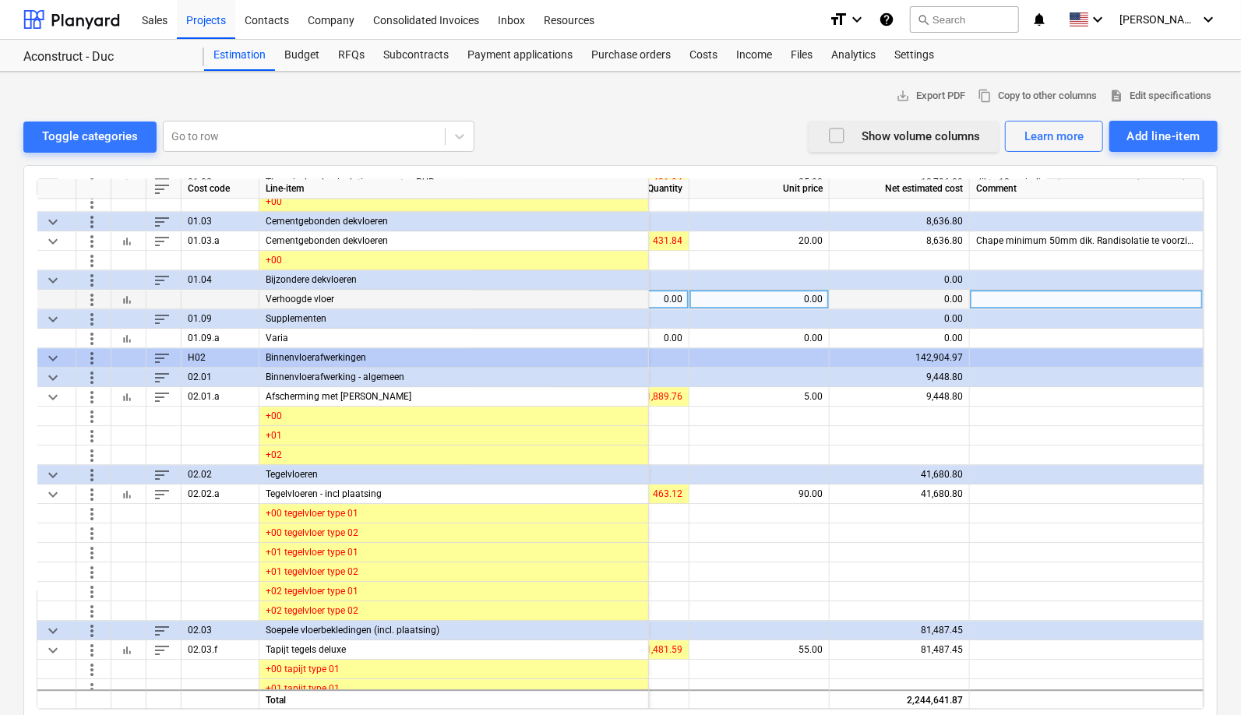
scroll to position [2557, 181]
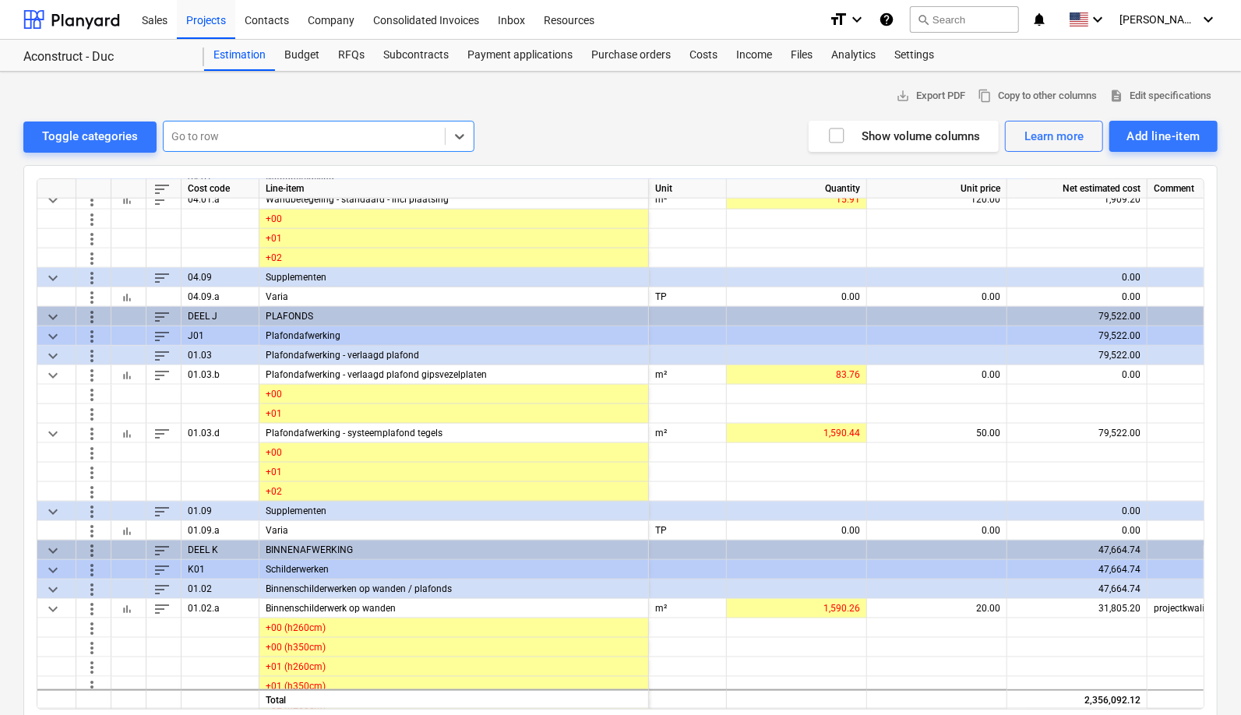
scroll to position [4782, 0]
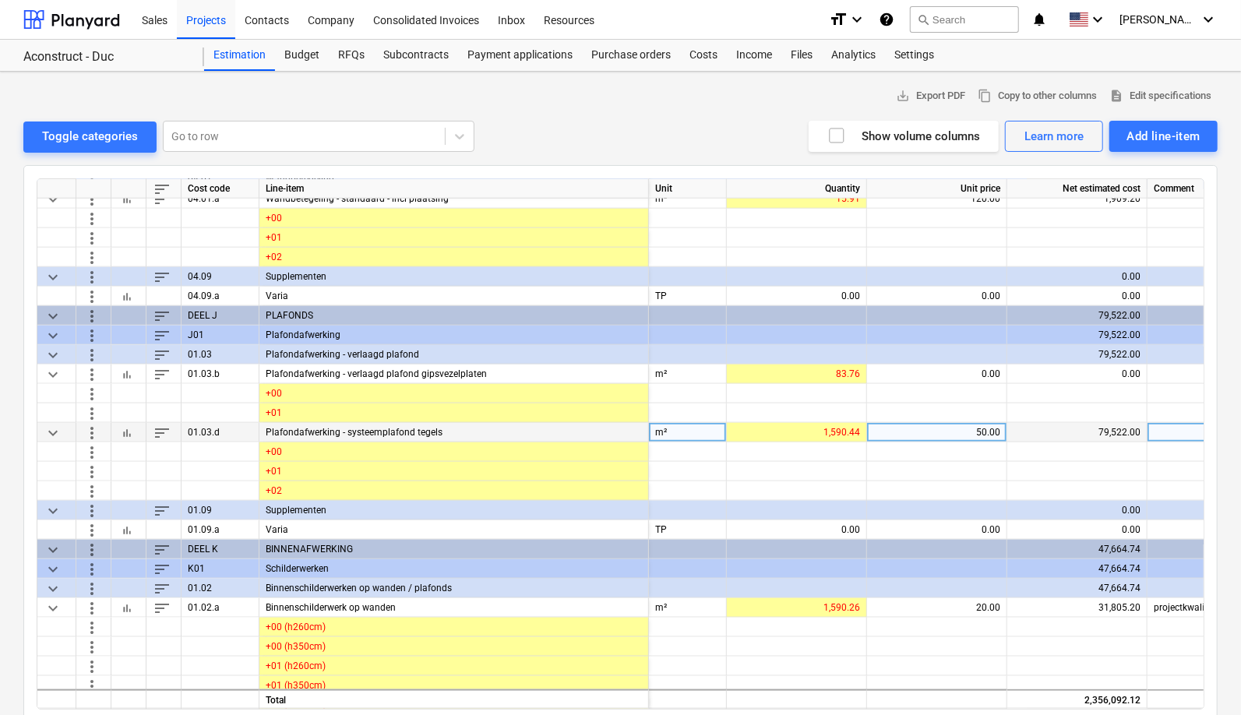
click at [993, 429] on div "50.00" at bounding box center [936, 432] width 127 height 19
type input "65"
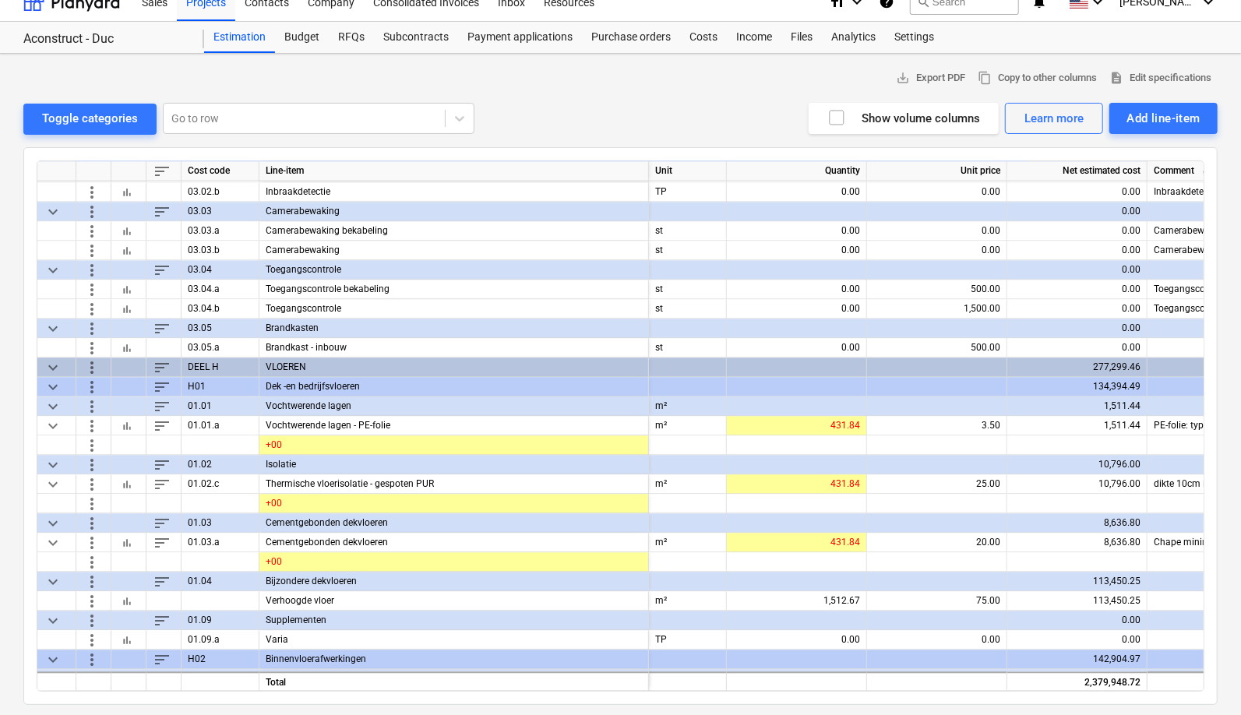
scroll to position [0, 0]
